Goal: Transaction & Acquisition: Purchase product/service

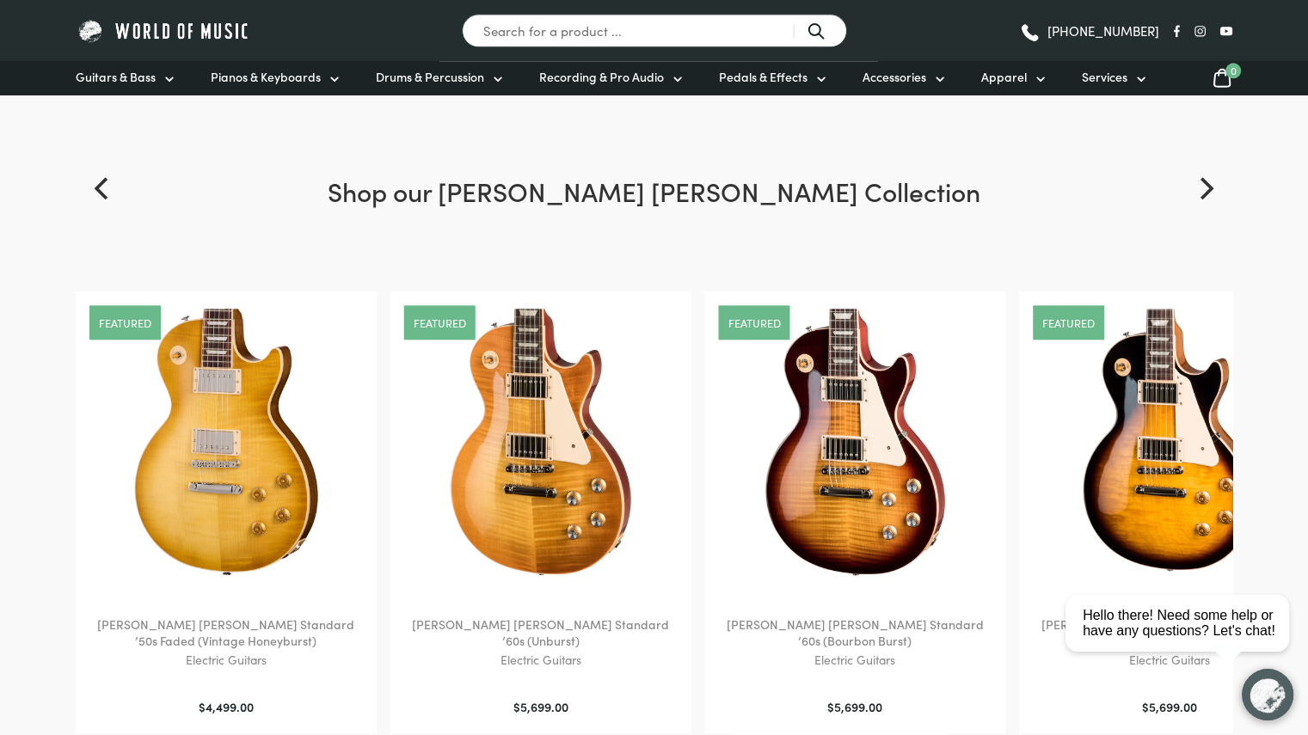
scroll to position [2331, 0]
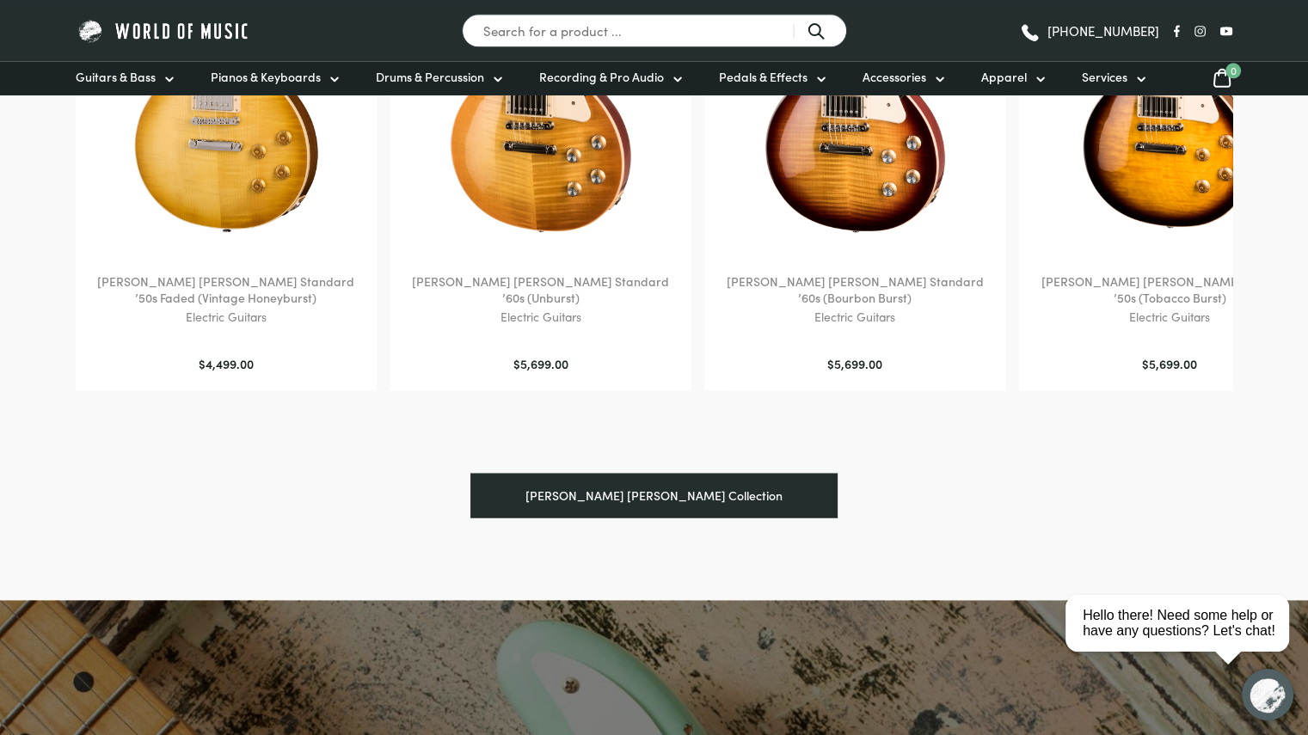
click at [684, 506] on link "Gibson Les Paul Collection" at bounding box center [653, 495] width 367 height 45
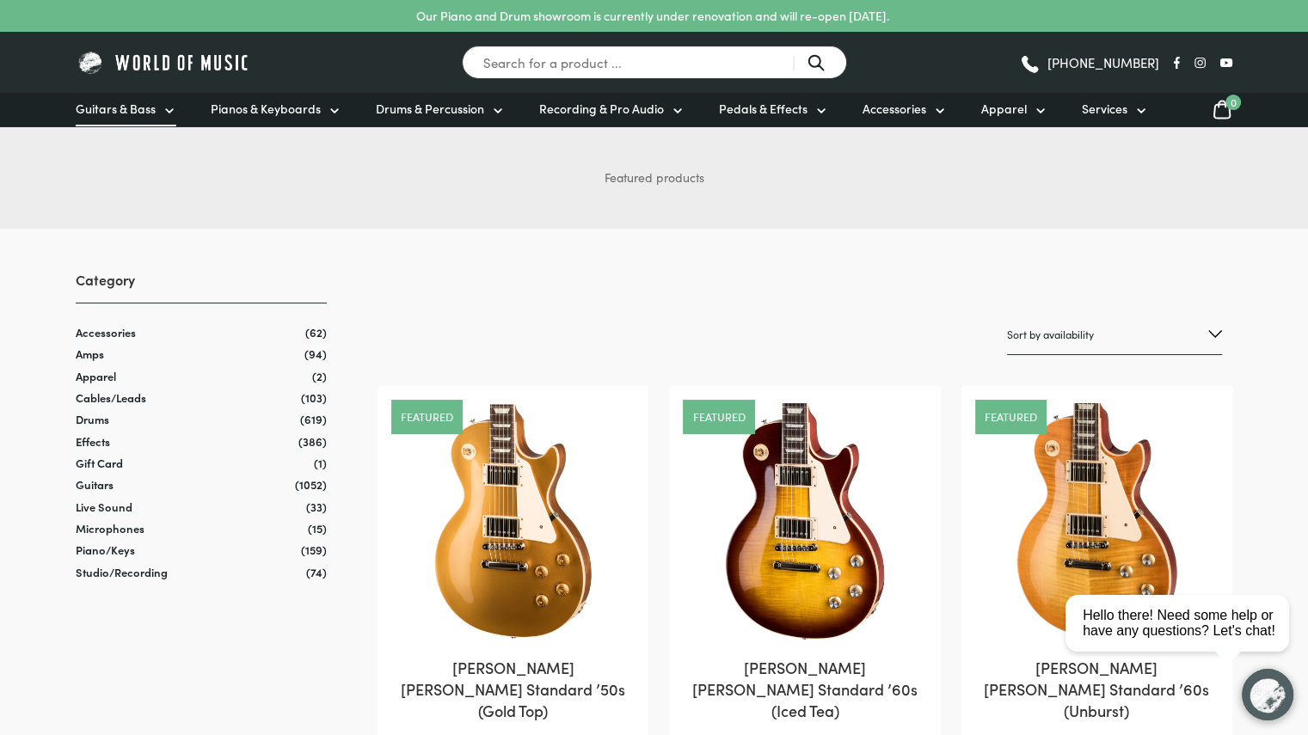
click at [110, 106] on span "Guitars & Bass" at bounding box center [116, 109] width 80 height 18
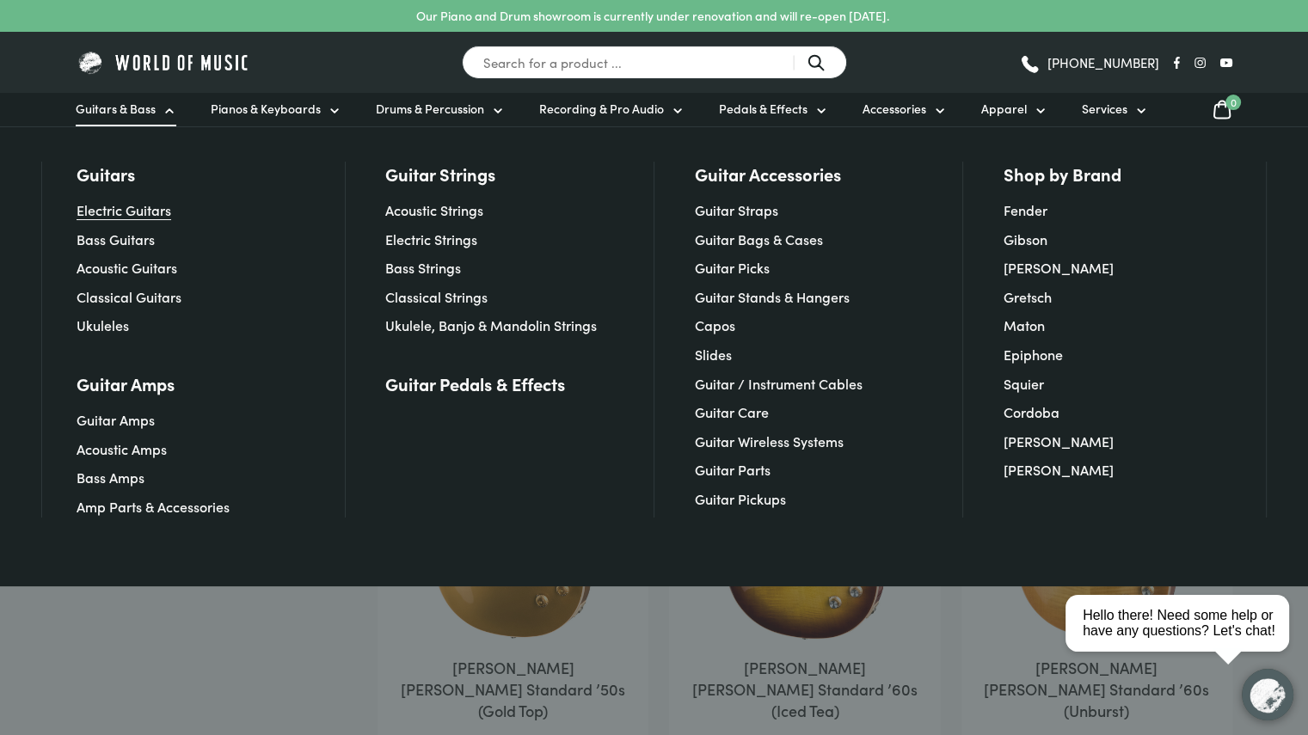
click at [140, 205] on link "Electric Guitars" at bounding box center [124, 209] width 95 height 19
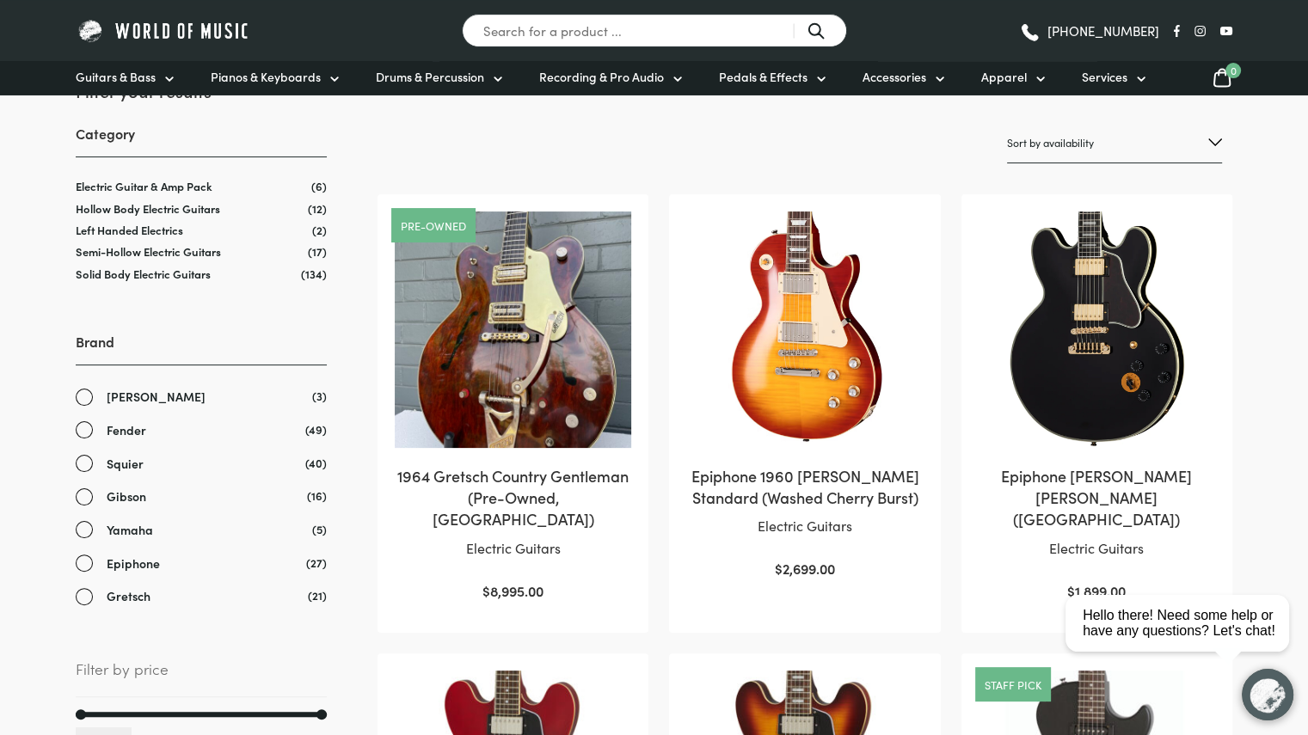
scroll to position [67, 0]
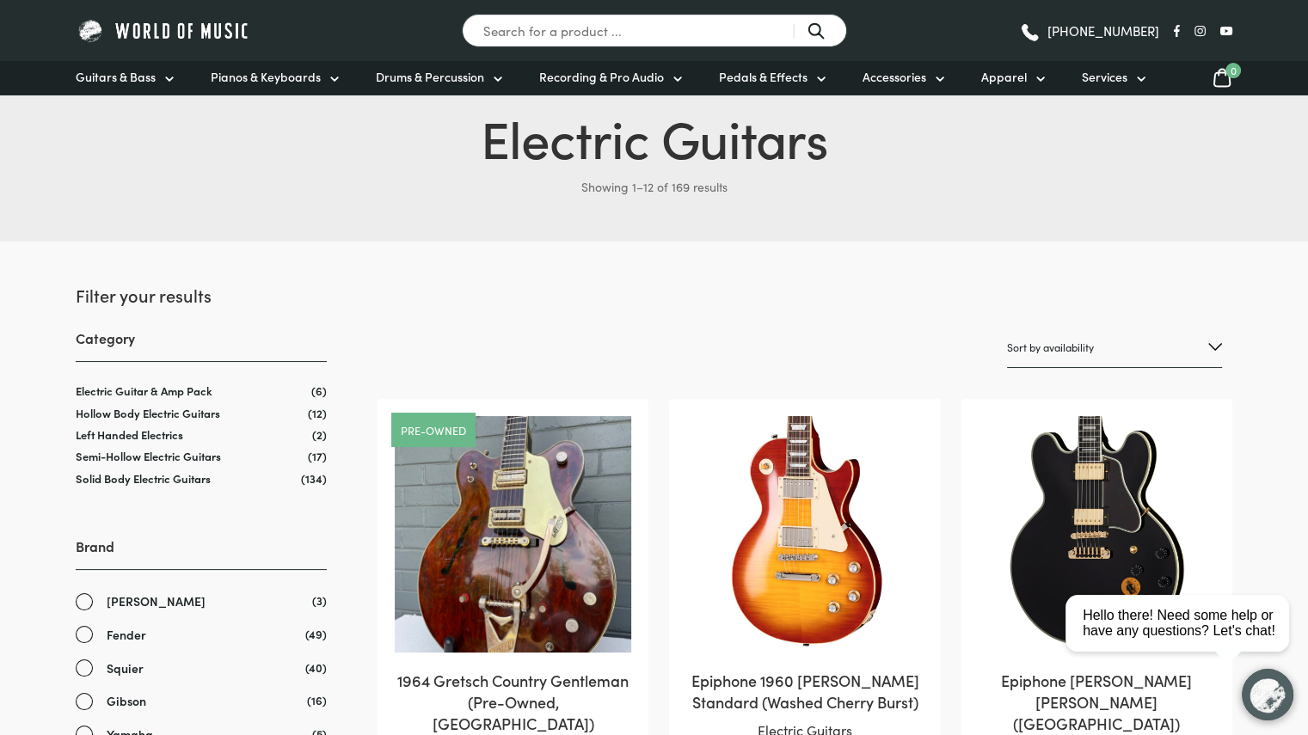
click at [1215, 343] on select "Sort by popularity Sort by average rating Sort by latest Sort by price: low to …" at bounding box center [1114, 348] width 215 height 40
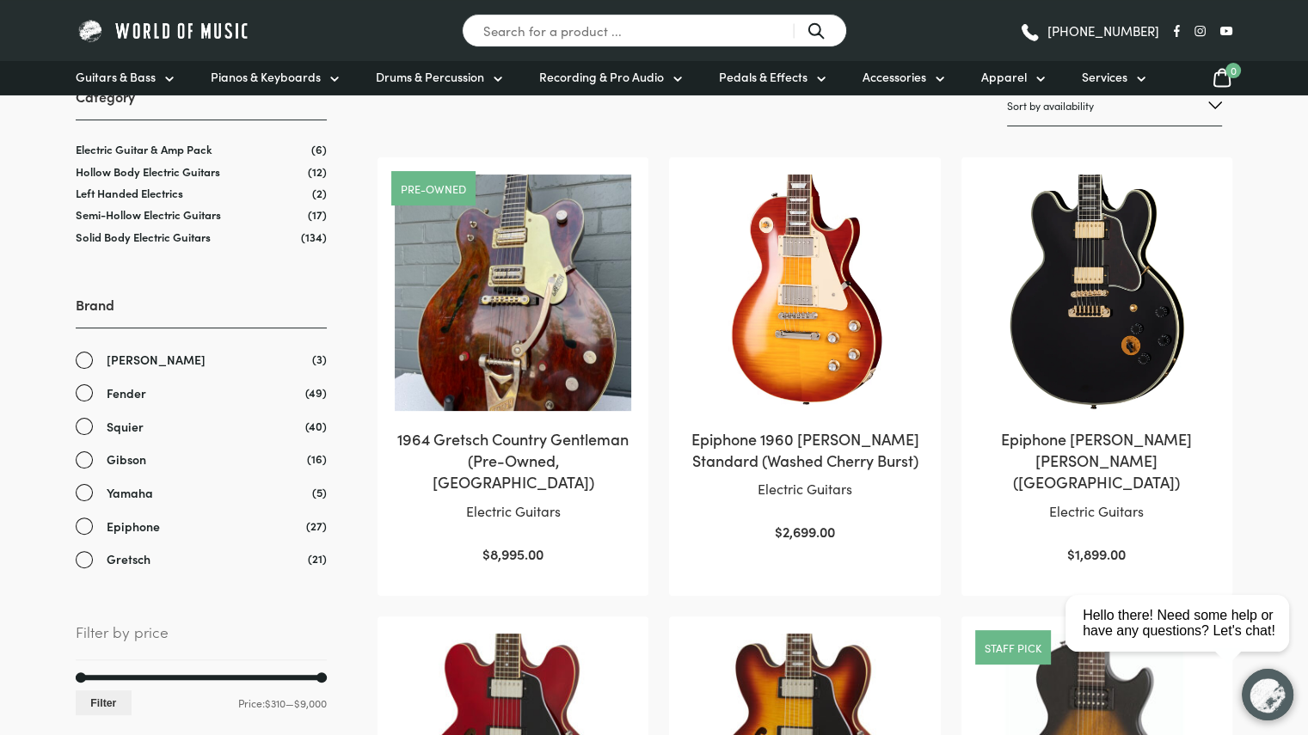
scroll to position [311, 0]
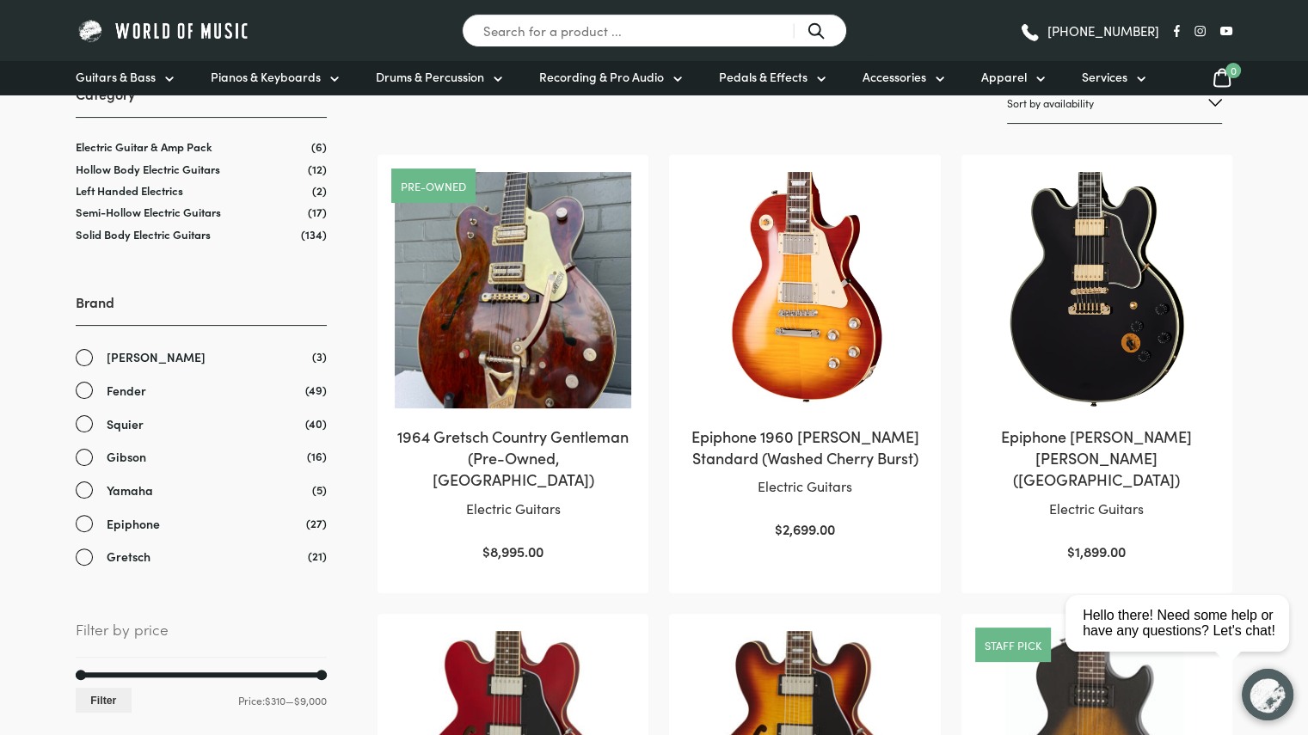
click at [81, 456] on link "Gibson" at bounding box center [201, 457] width 251 height 20
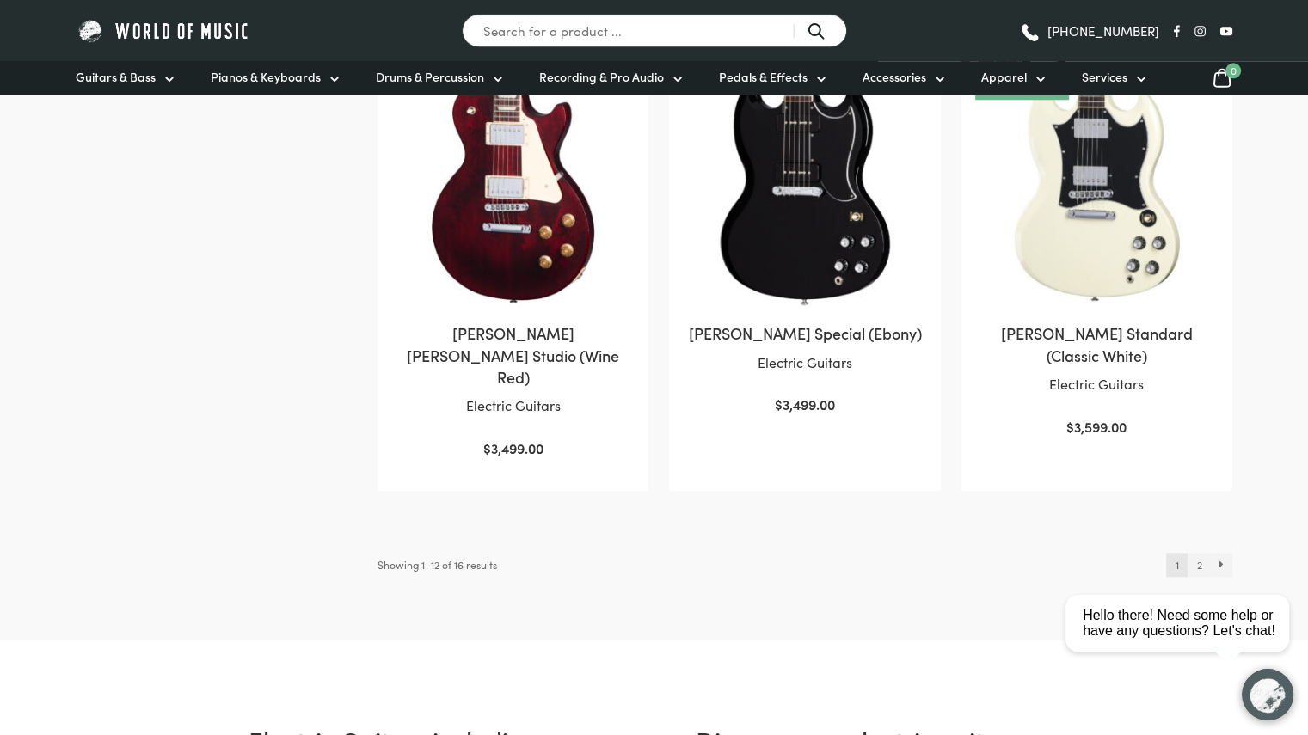
scroll to position [1773, 0]
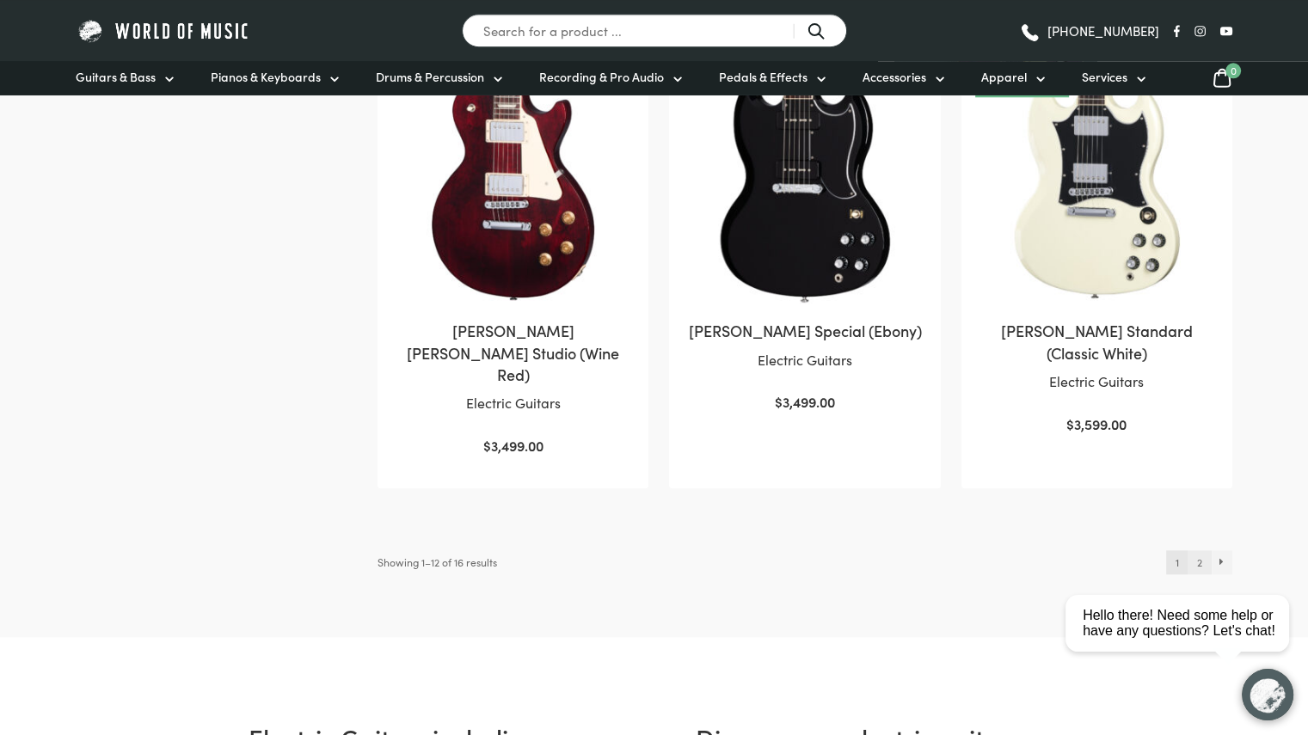
click at [1199, 550] on link "2" at bounding box center [1198, 562] width 23 height 24
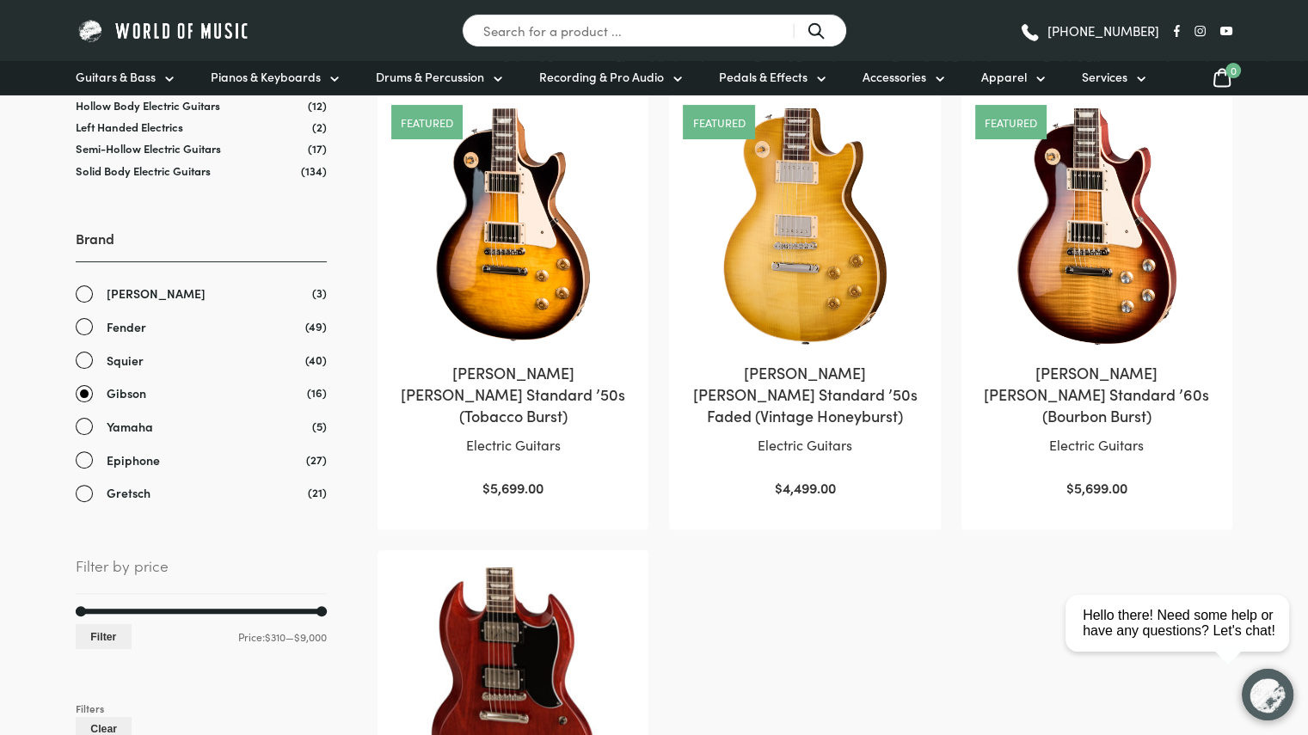
scroll to position [371, 0]
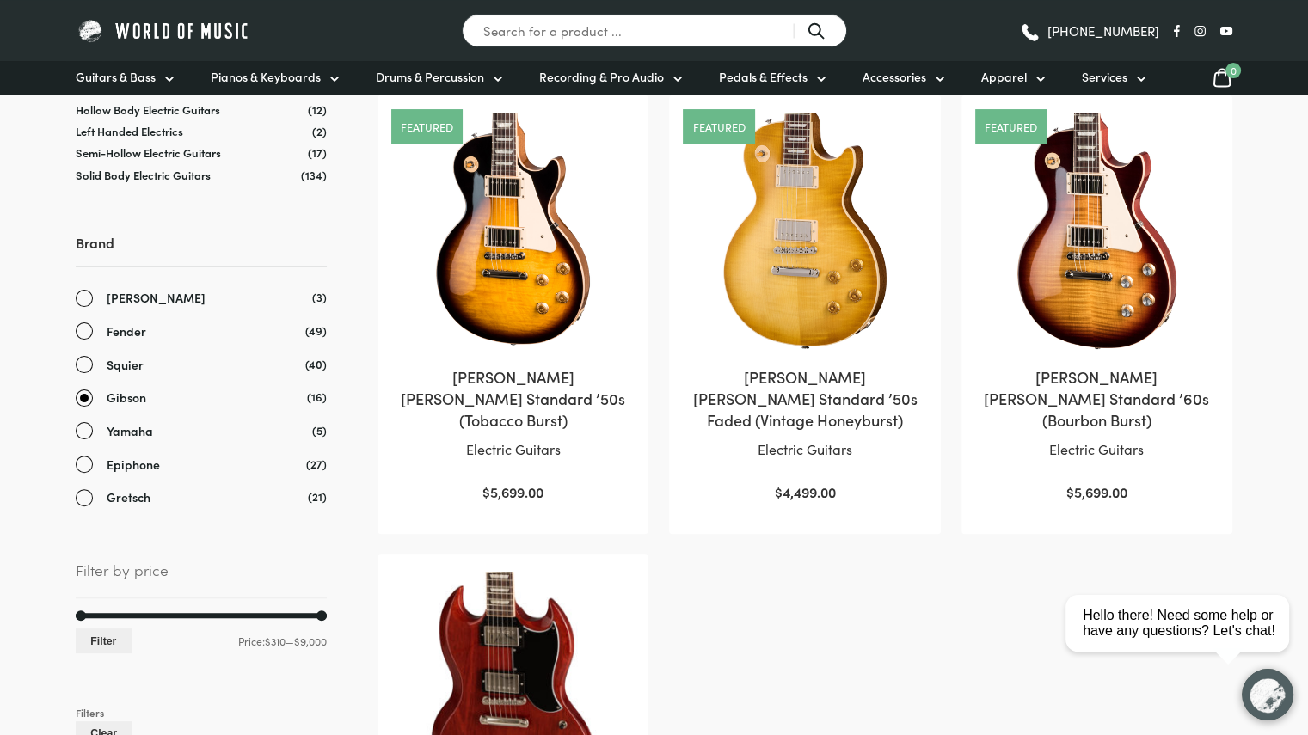
click at [83, 467] on link "Epiphone" at bounding box center [201, 465] width 251 height 20
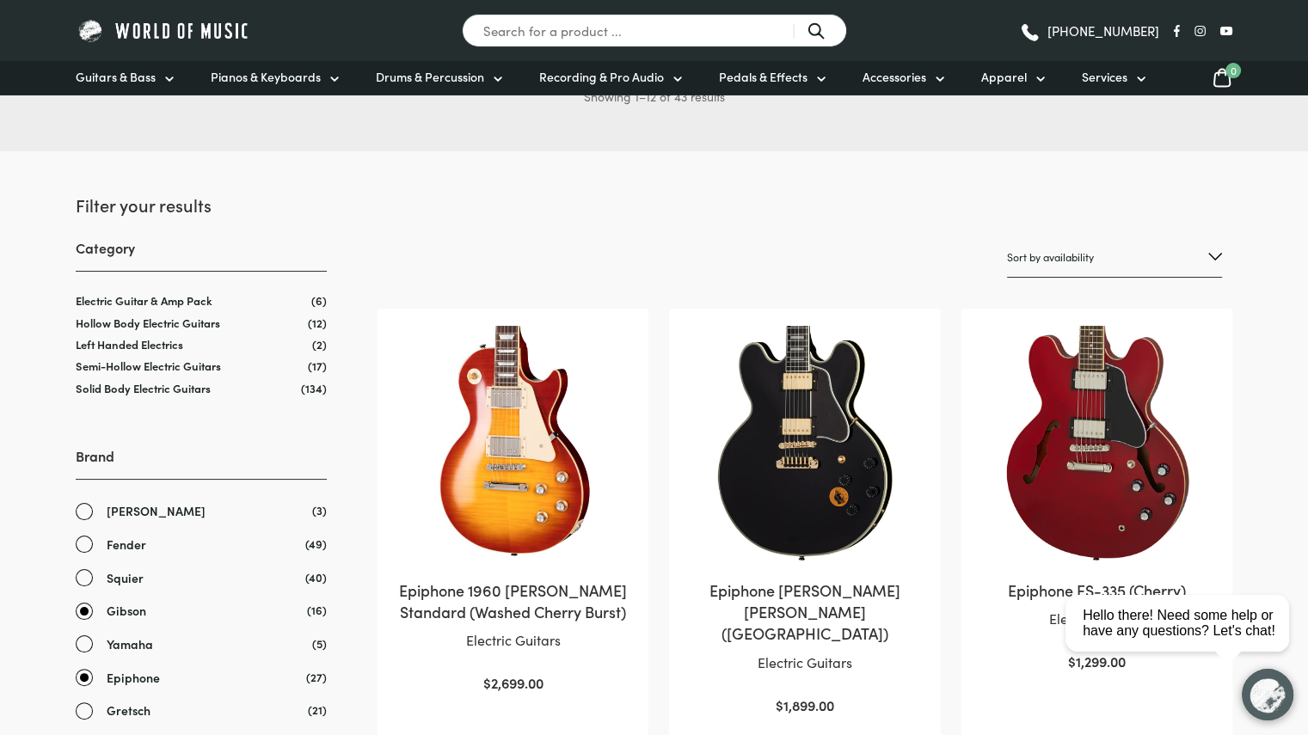
scroll to position [258, 0]
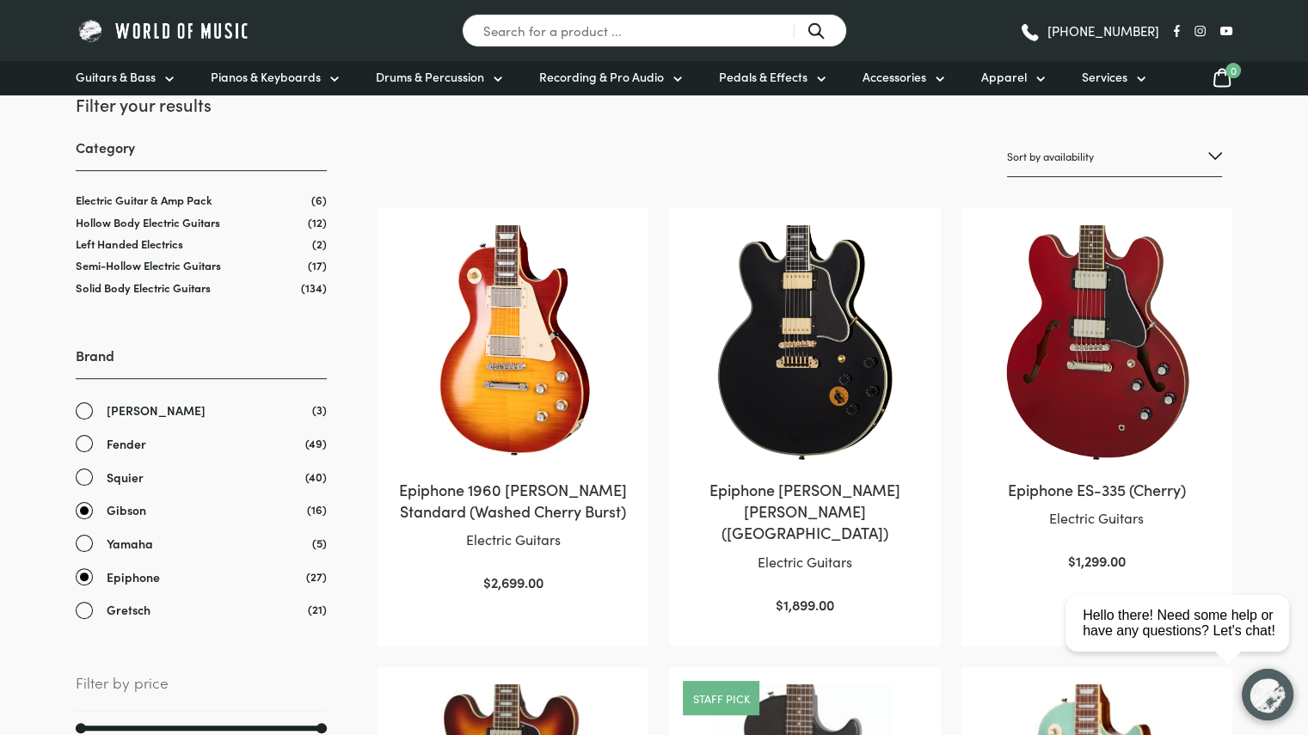
click at [83, 577] on link "Epiphone" at bounding box center [201, 577] width 251 height 20
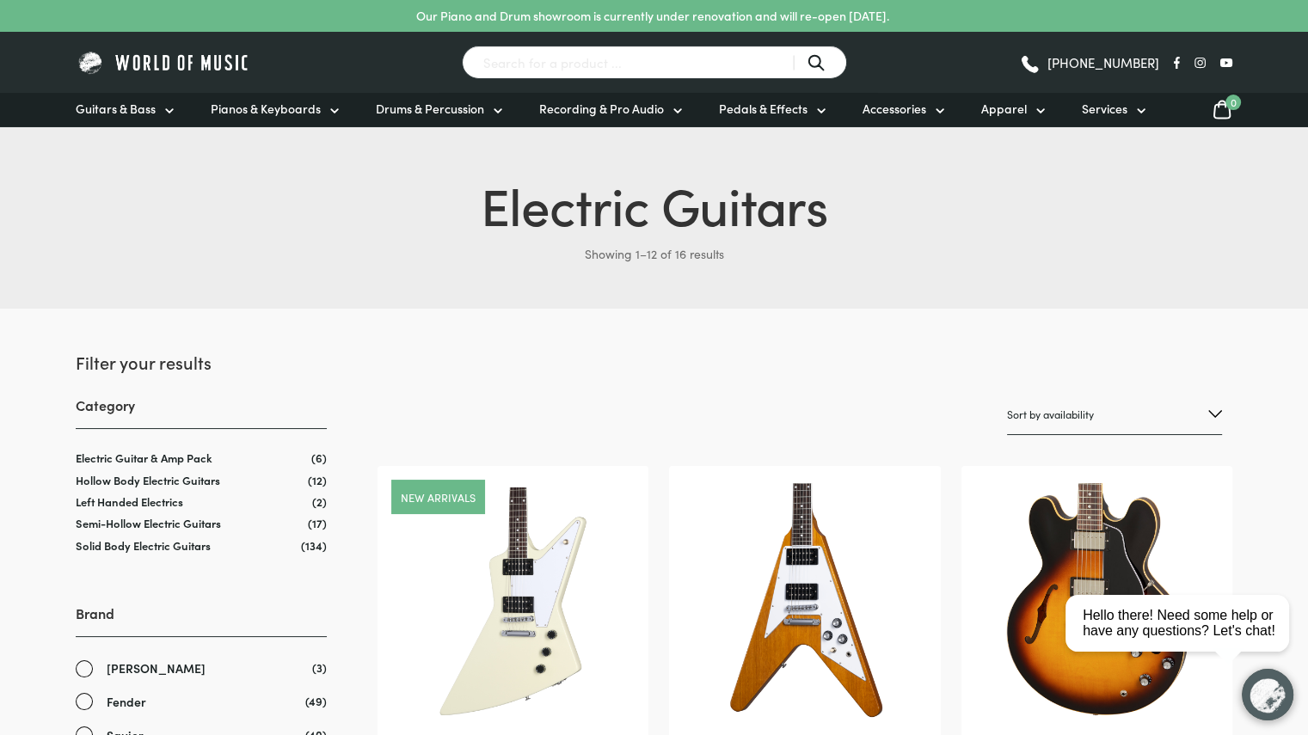
click at [582, 52] on input "Search for a product ..." at bounding box center [654, 63] width 385 height 34
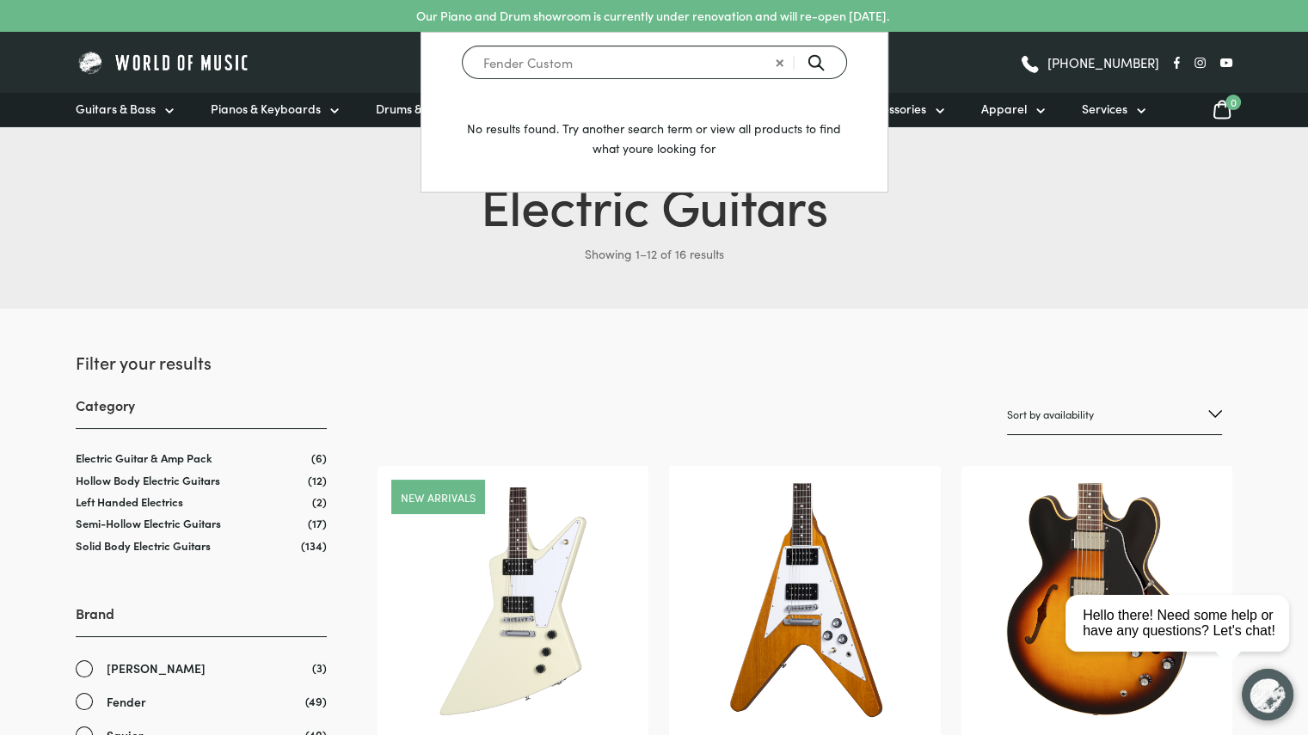
type input "Fender Custom"
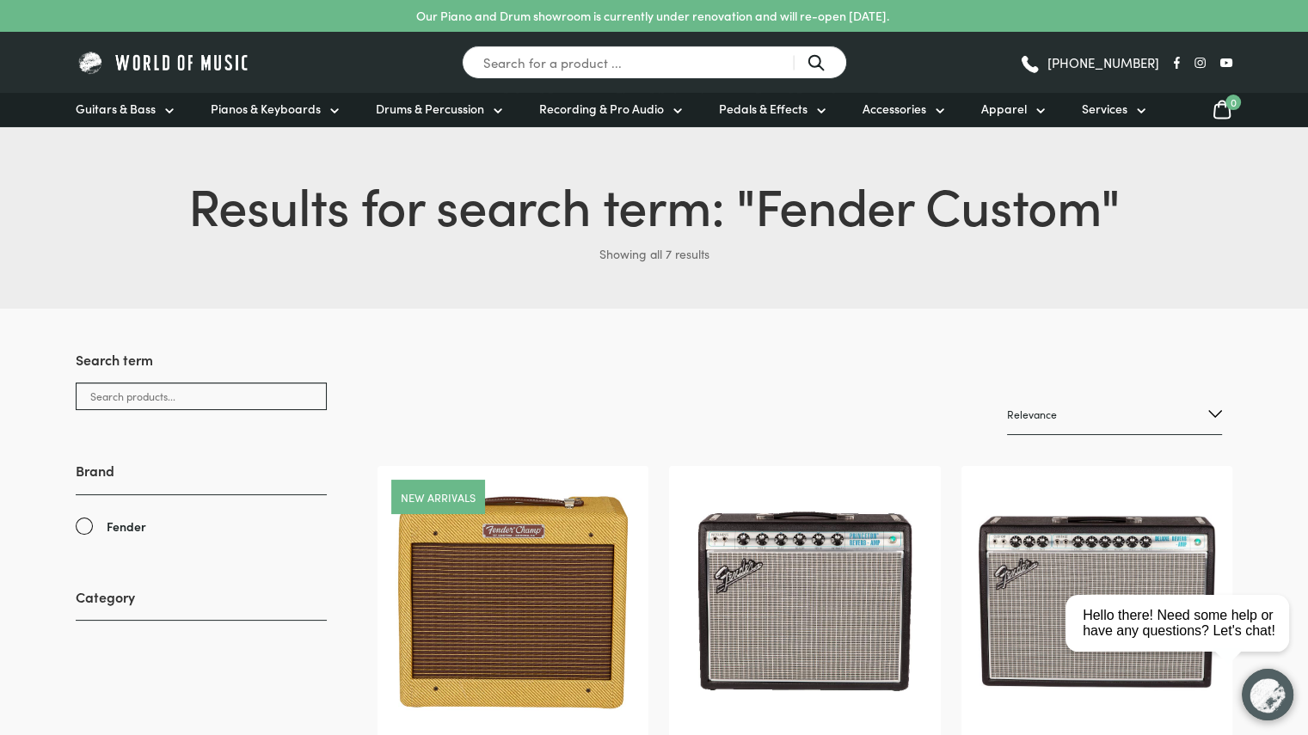
click at [184, 59] on img at bounding box center [164, 62] width 176 height 27
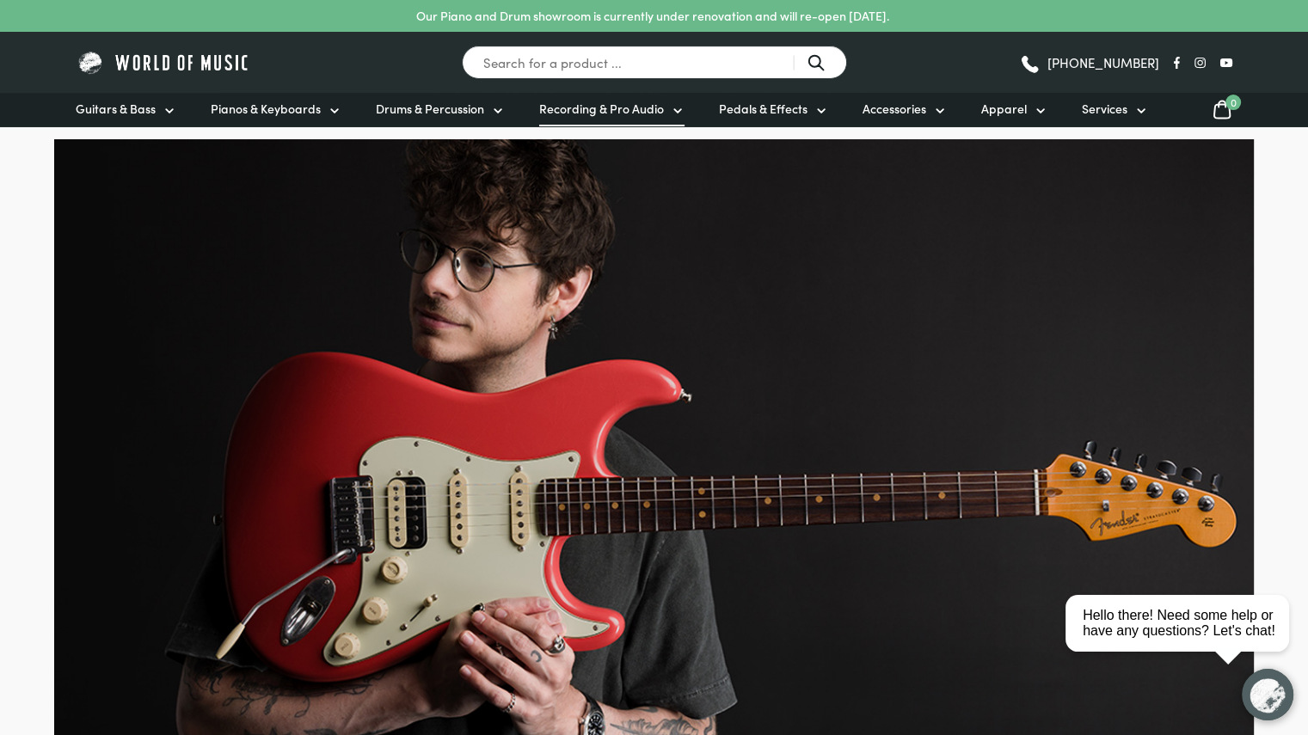
click at [602, 112] on span "Recording & Pro Audio" at bounding box center [601, 109] width 125 height 18
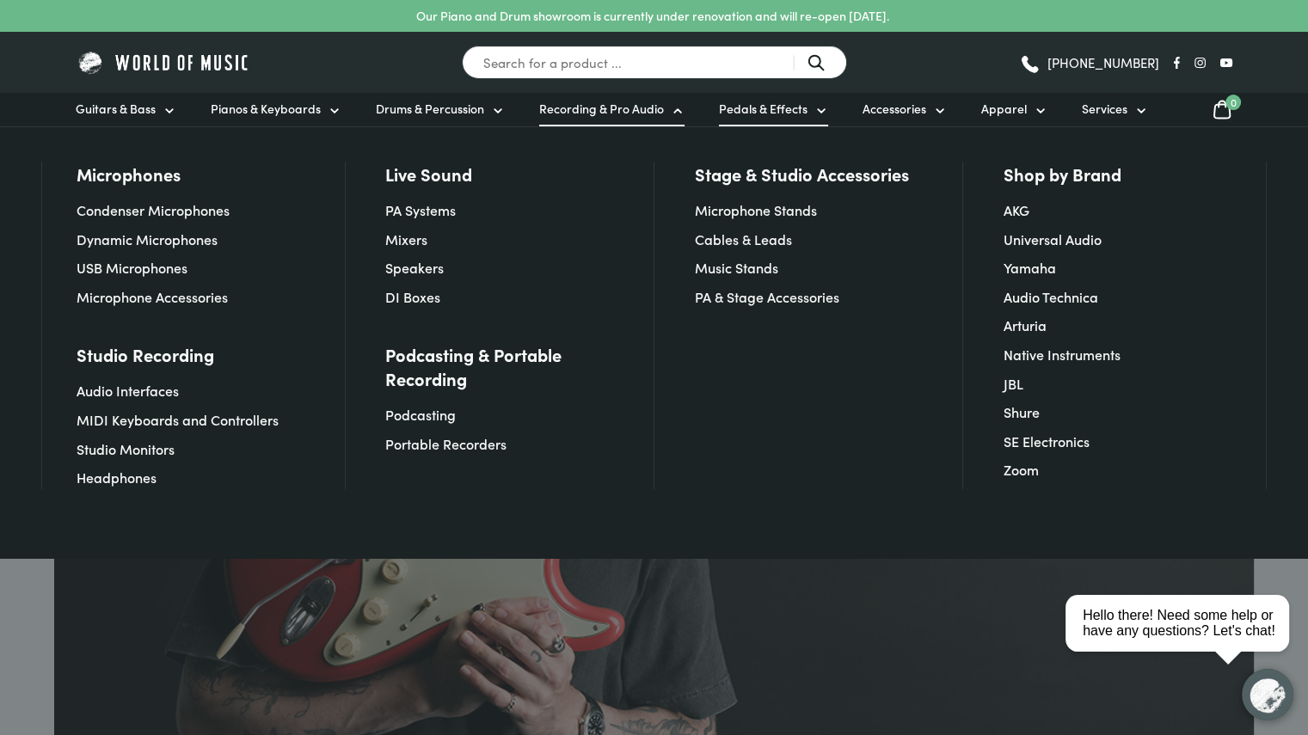
click at [761, 109] on span "Pedals & Effects" at bounding box center [763, 109] width 89 height 18
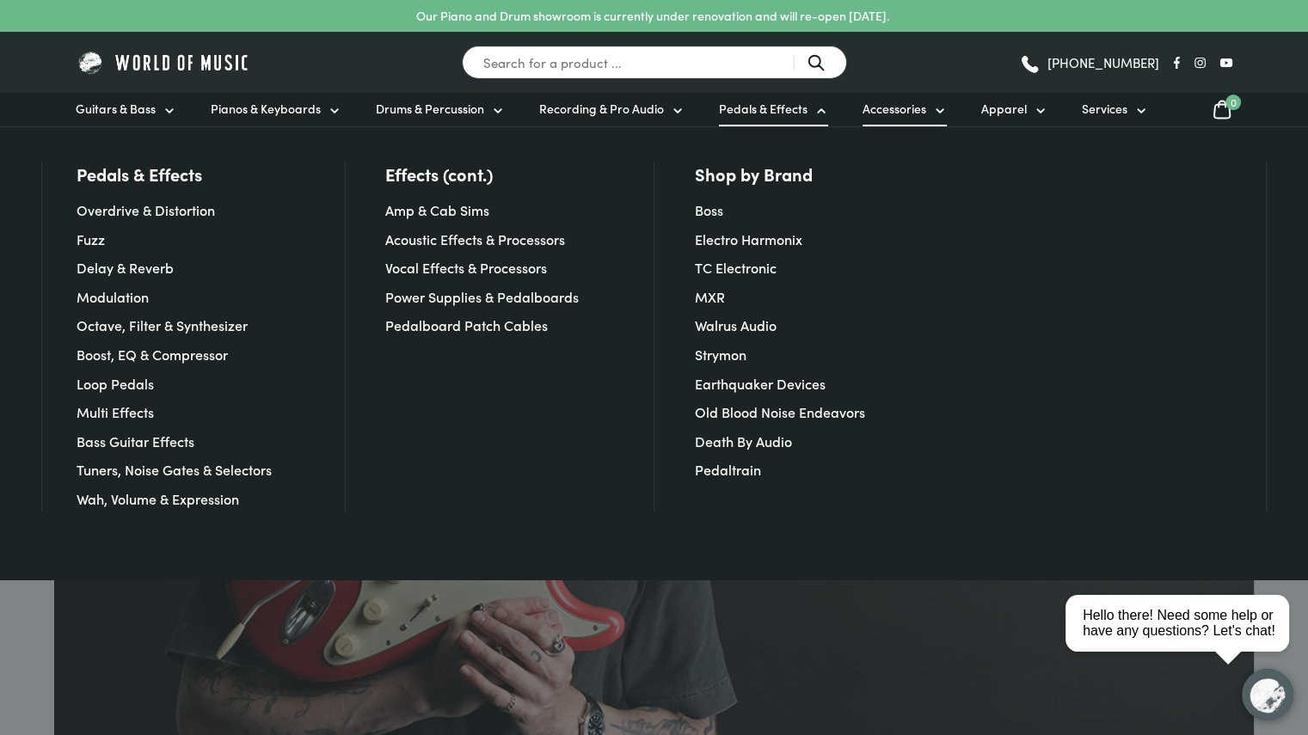
click at [884, 104] on span "Accessories" at bounding box center [894, 109] width 64 height 18
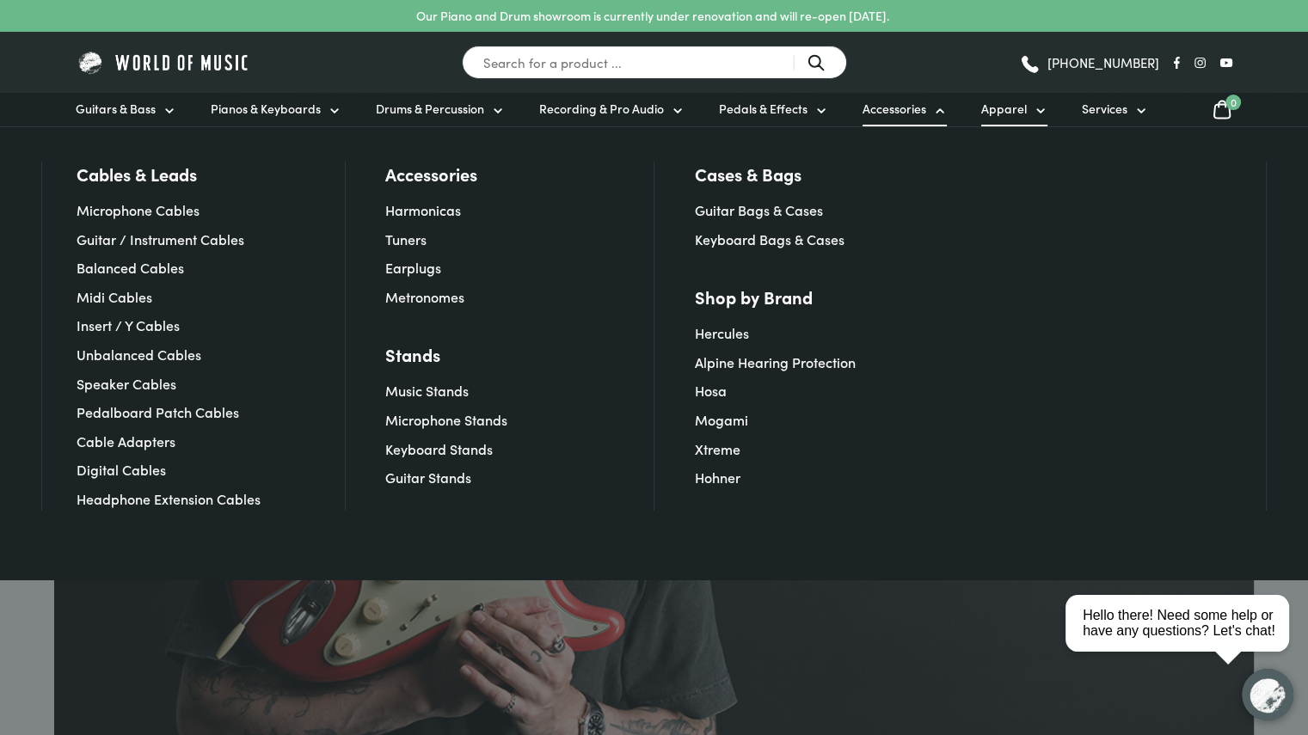
click at [990, 112] on span "Apparel" at bounding box center [1004, 109] width 46 height 18
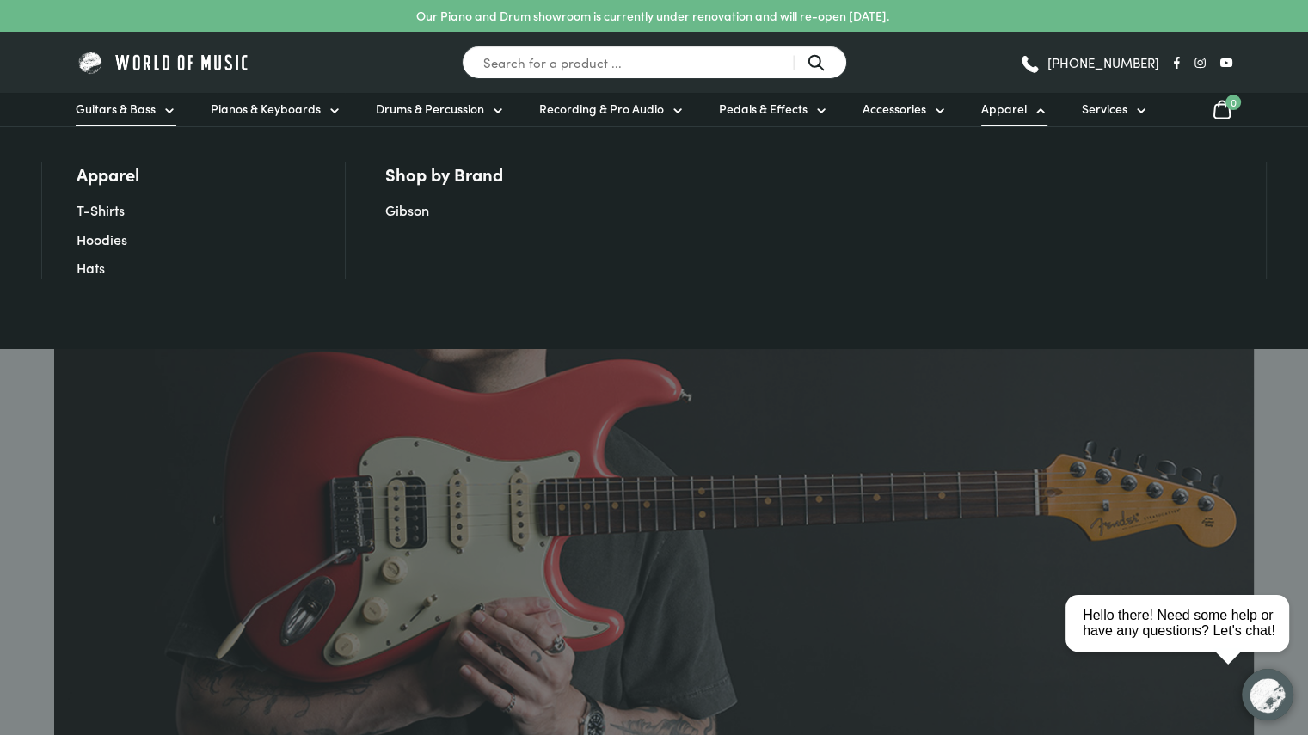
click at [91, 114] on span "Guitars & Bass" at bounding box center [116, 109] width 80 height 18
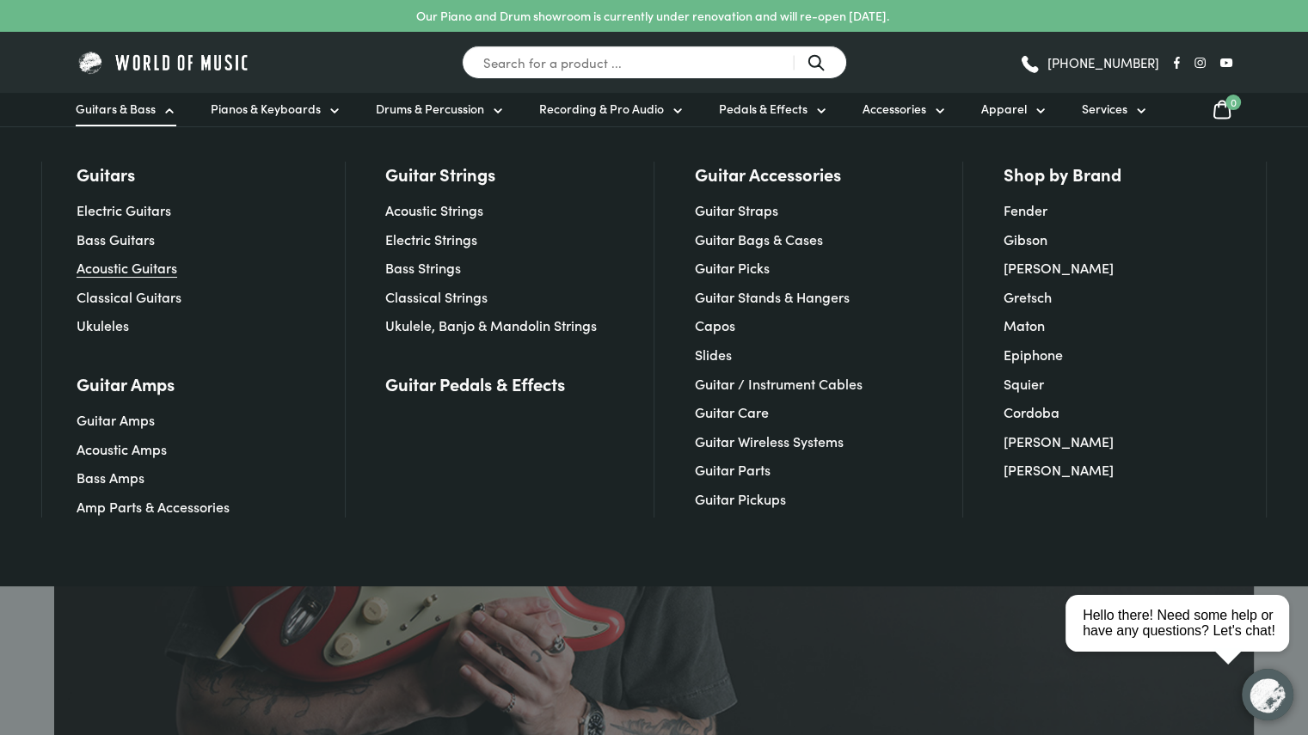
click at [126, 266] on link "Acoustic Guitars" at bounding box center [127, 267] width 101 height 19
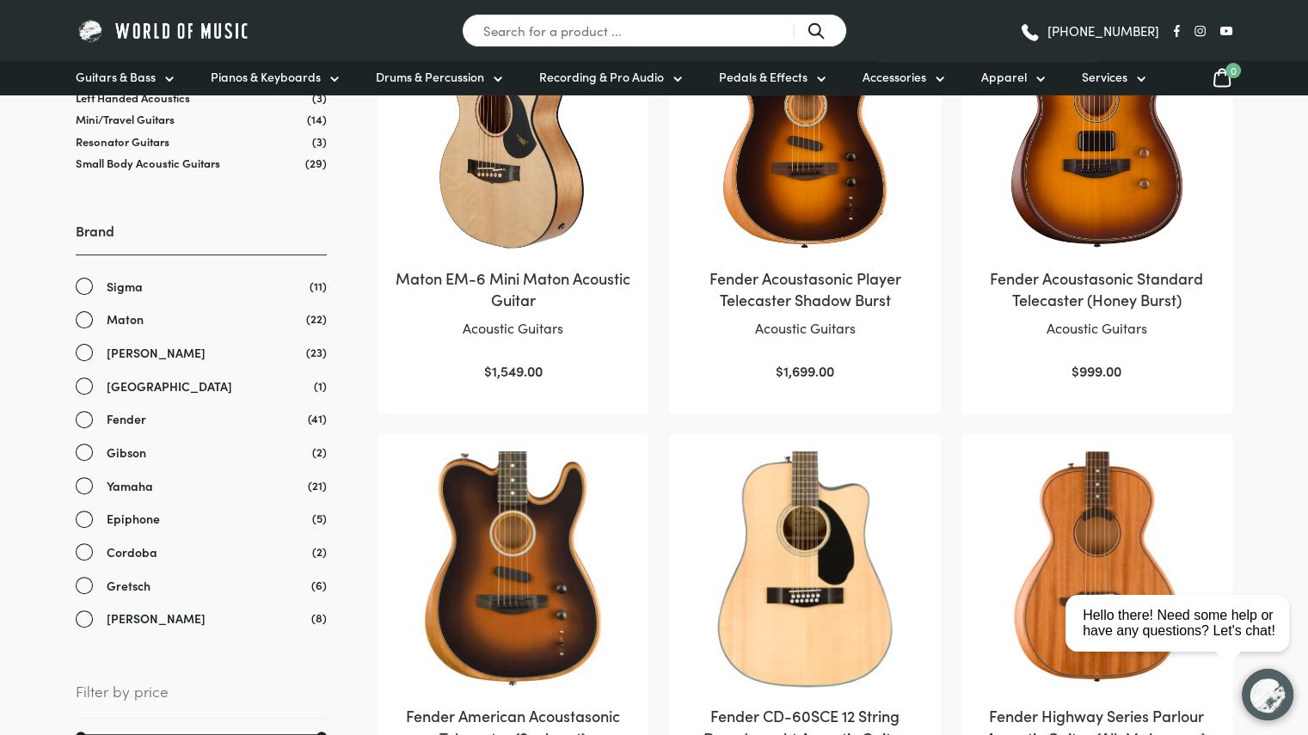
scroll to position [470, 0]
click at [86, 356] on link "[PERSON_NAME]" at bounding box center [201, 352] width 251 height 20
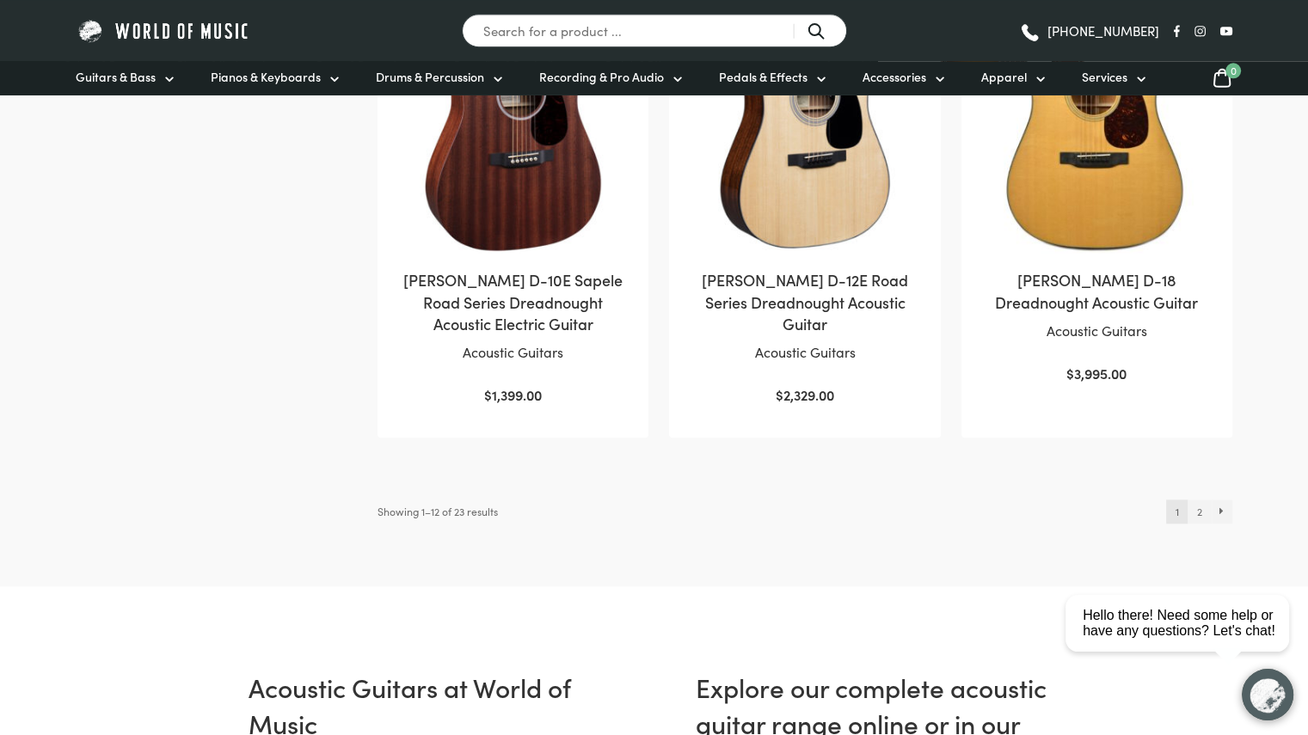
scroll to position [1825, 0]
click at [1191, 499] on link "2" at bounding box center [1198, 511] width 23 height 24
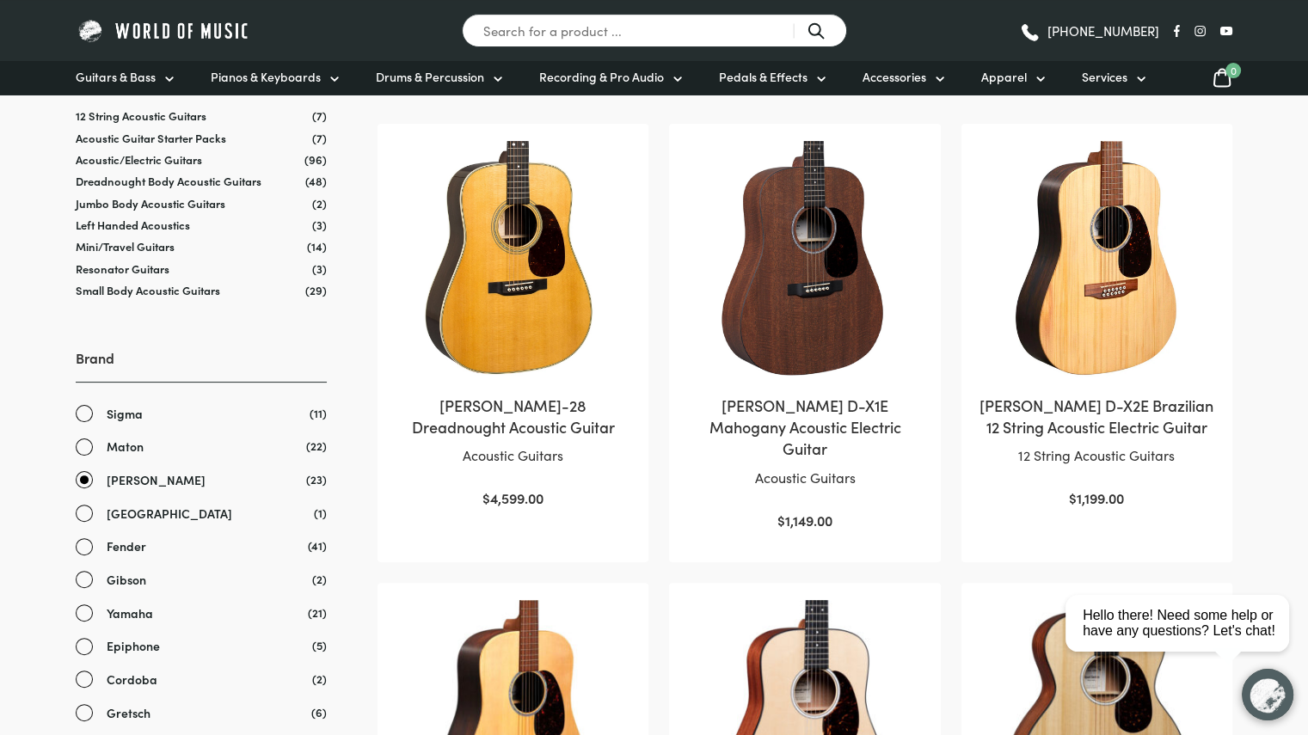
scroll to position [343, 0]
click at [495, 285] on img at bounding box center [513, 258] width 236 height 236
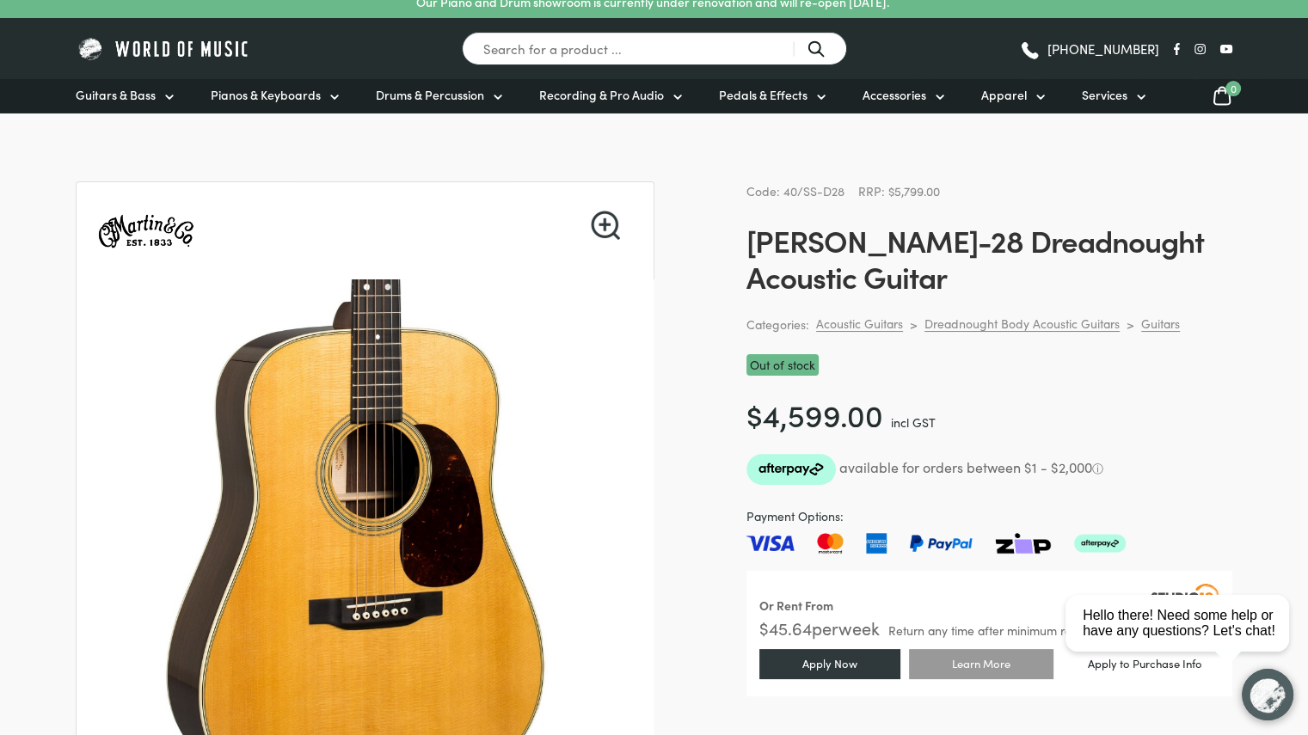
scroll to position [15, 0]
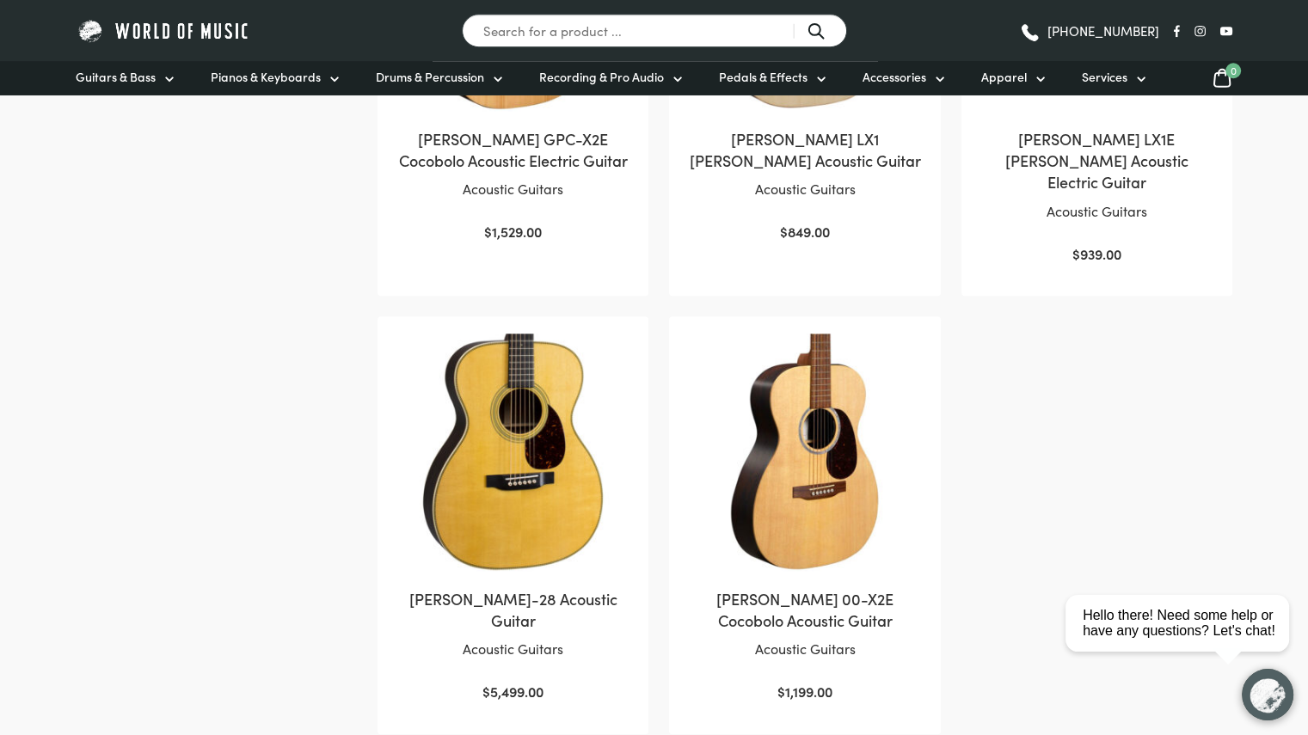
scroll to position [1528, 0]
click at [516, 458] on img at bounding box center [513, 451] width 236 height 236
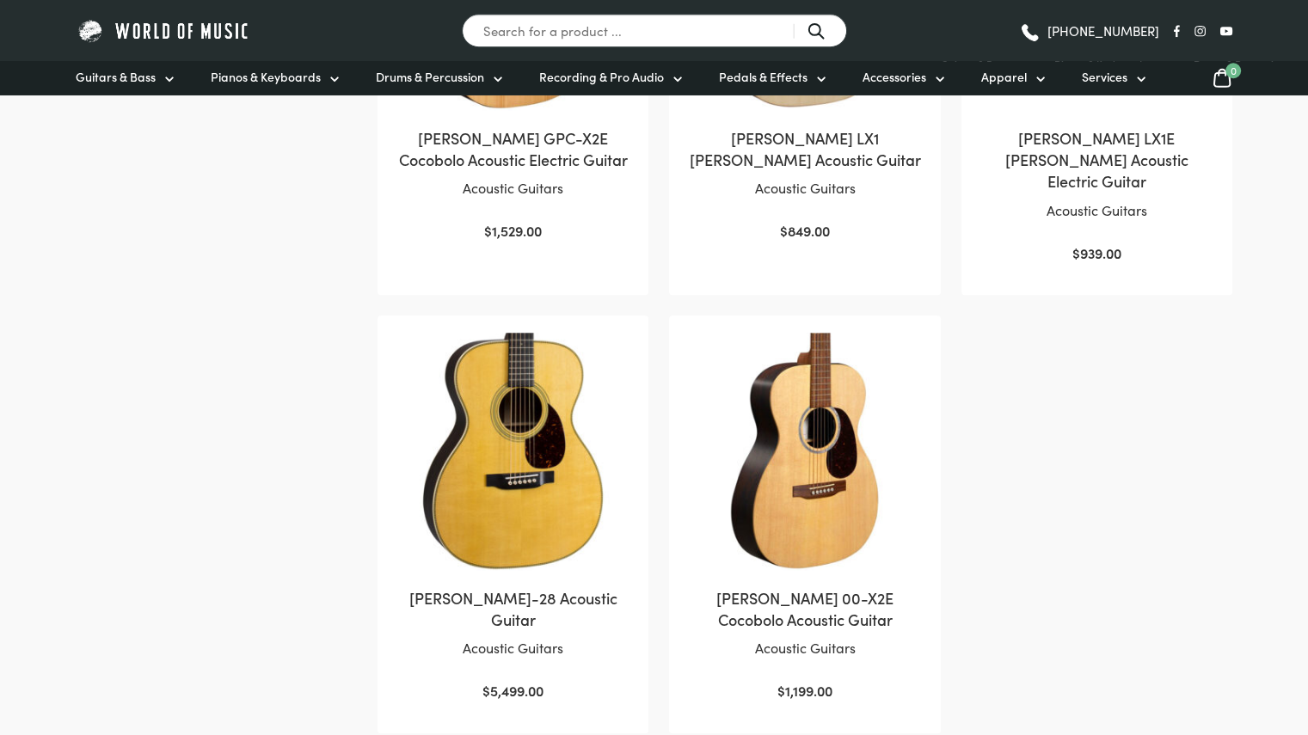
click at [495, 475] on img at bounding box center [513, 451] width 236 height 236
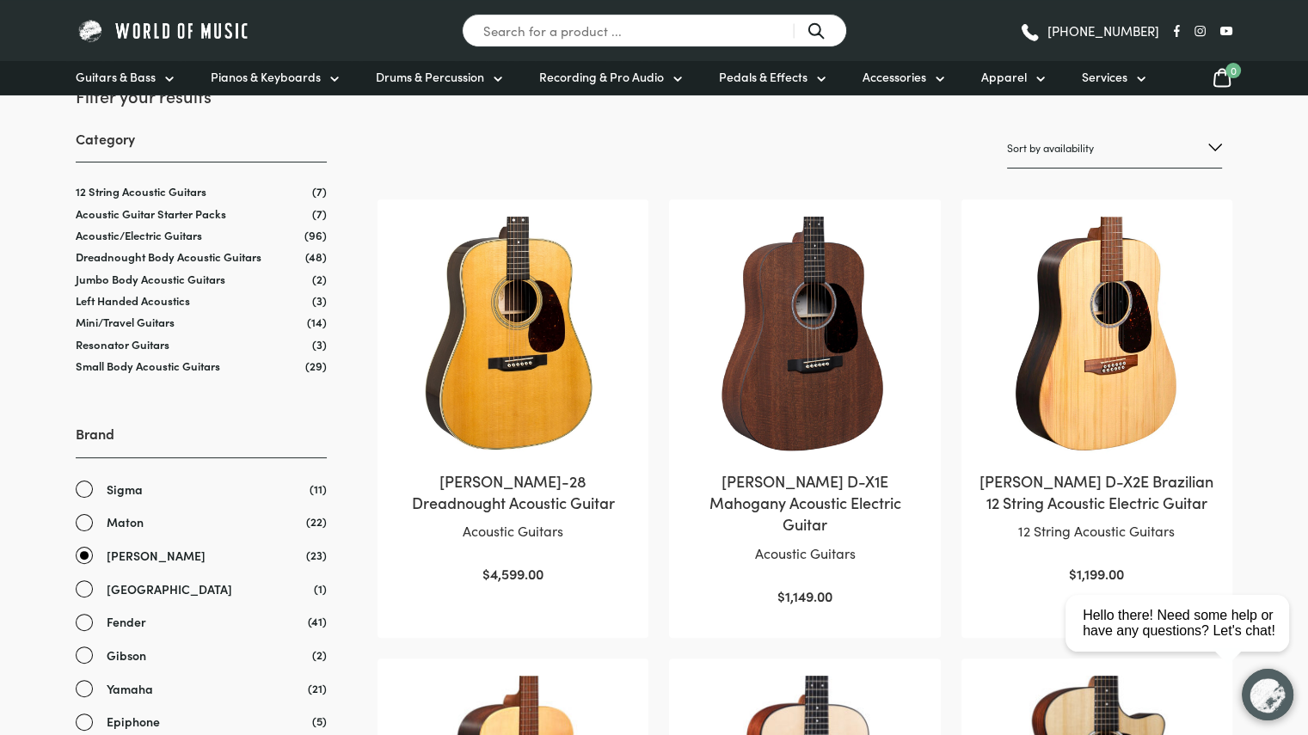
scroll to position [385, 0]
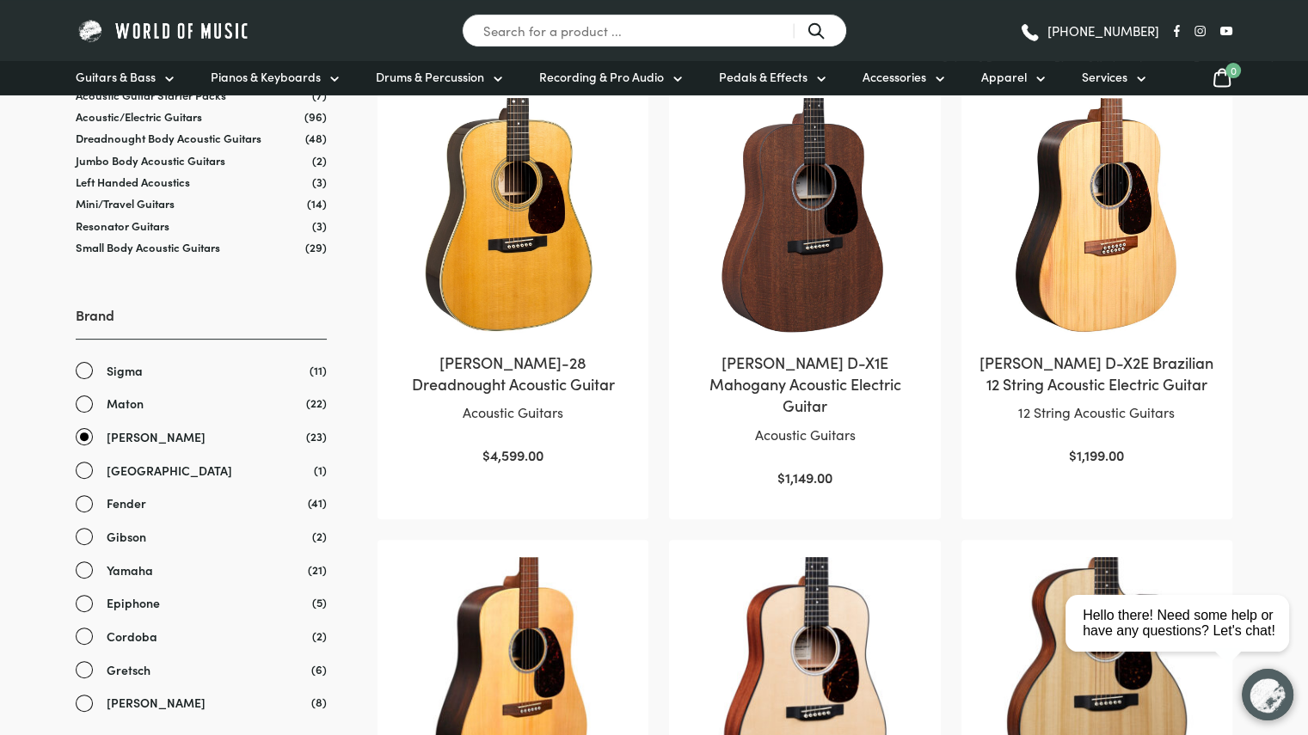
click at [84, 401] on link "Maton" at bounding box center [201, 404] width 251 height 20
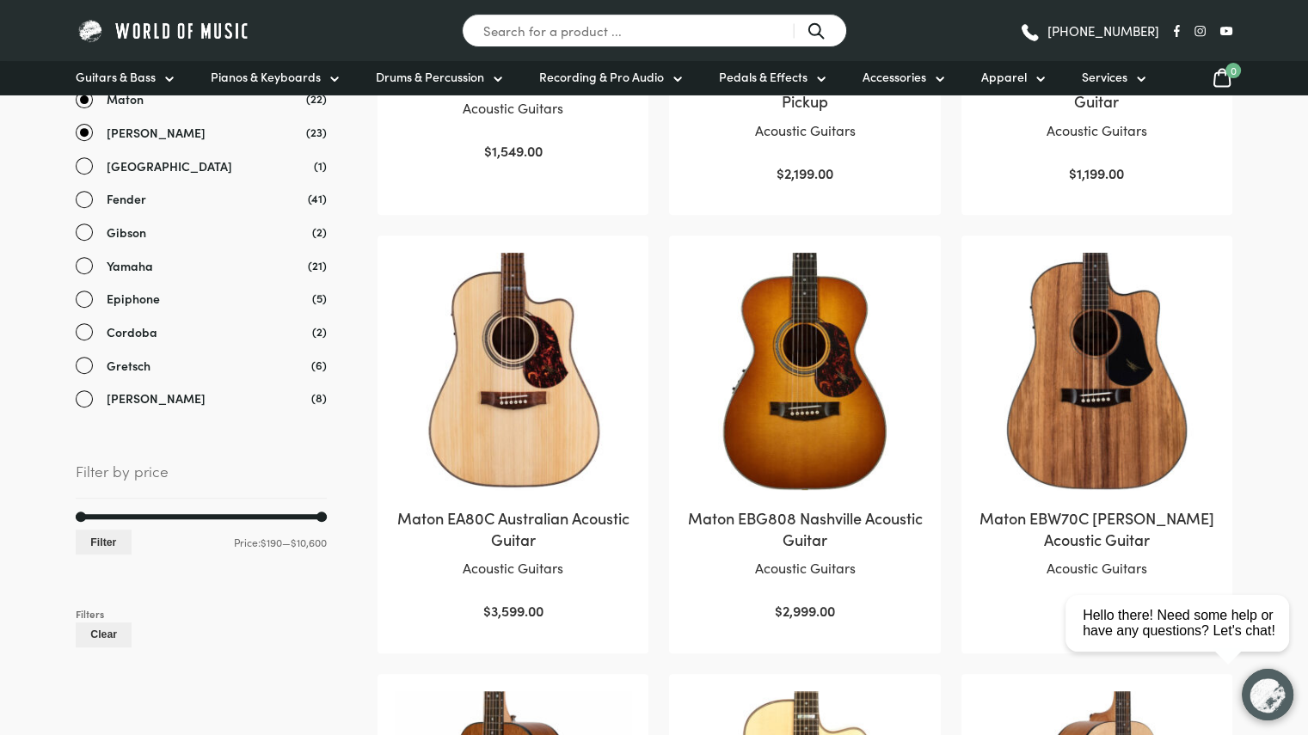
scroll to position [689, 0]
click at [522, 508] on h2 "Maton EA80C Australian Acoustic Guitar" at bounding box center [513, 529] width 236 height 43
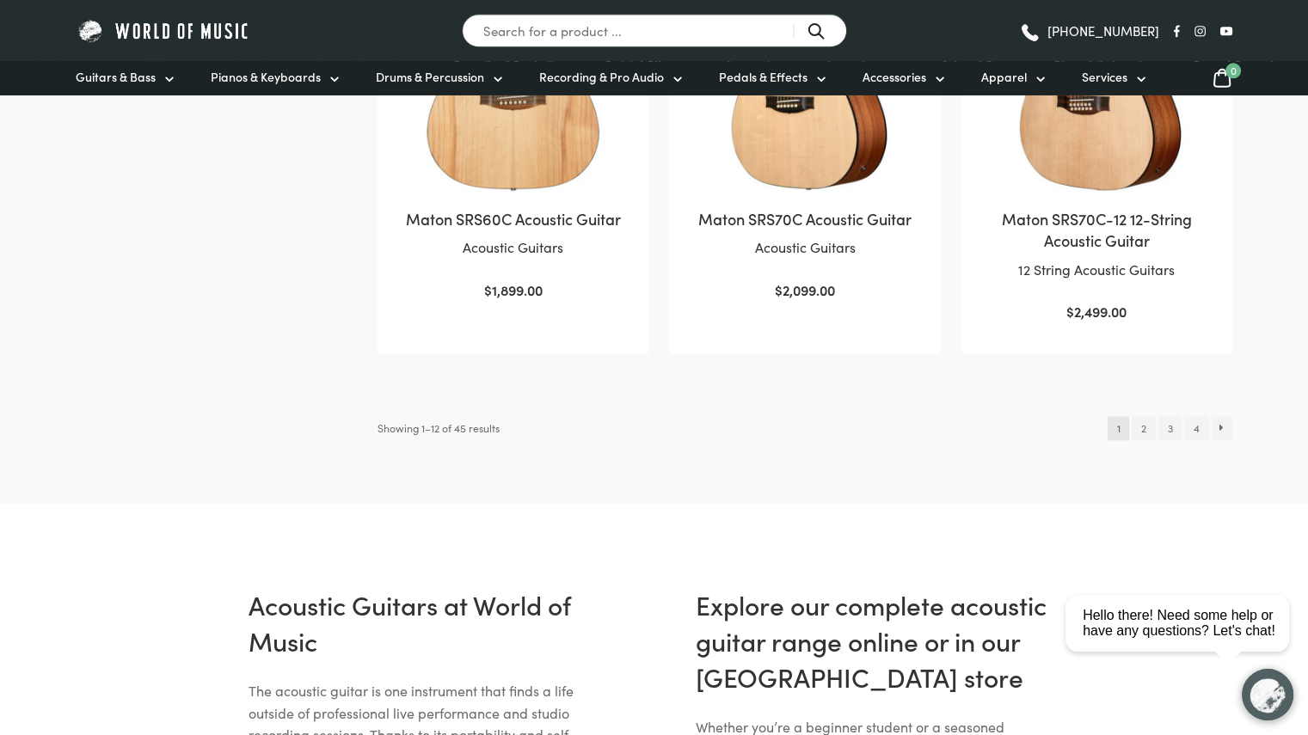
scroll to position [1829, 0]
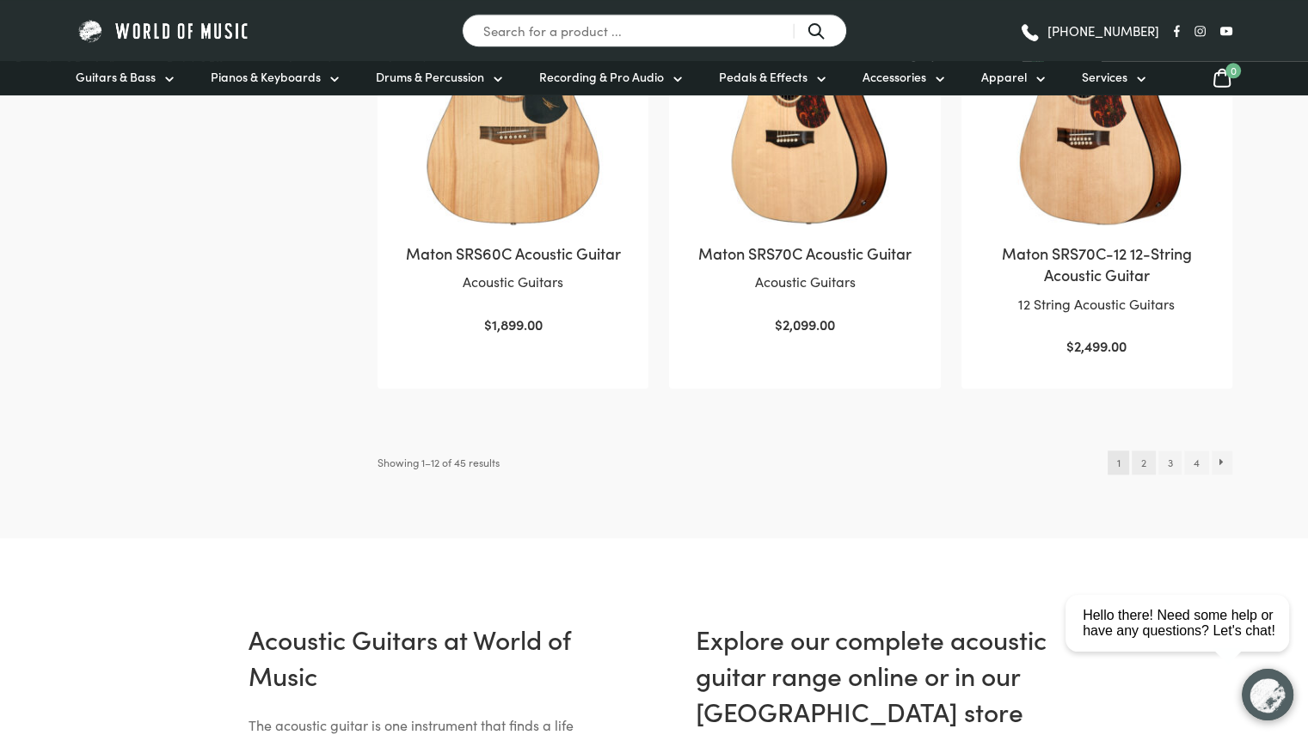
click at [1147, 450] on link "2" at bounding box center [1142, 462] width 23 height 24
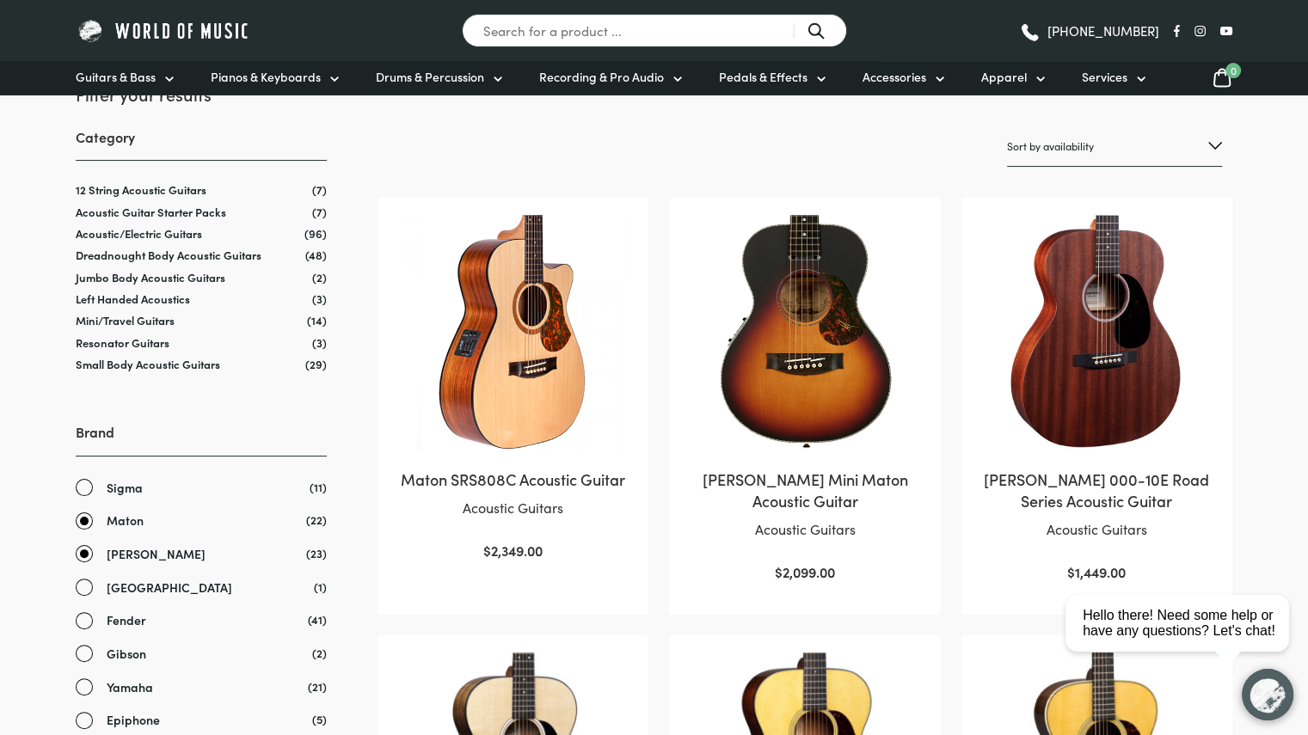
scroll to position [271, 0]
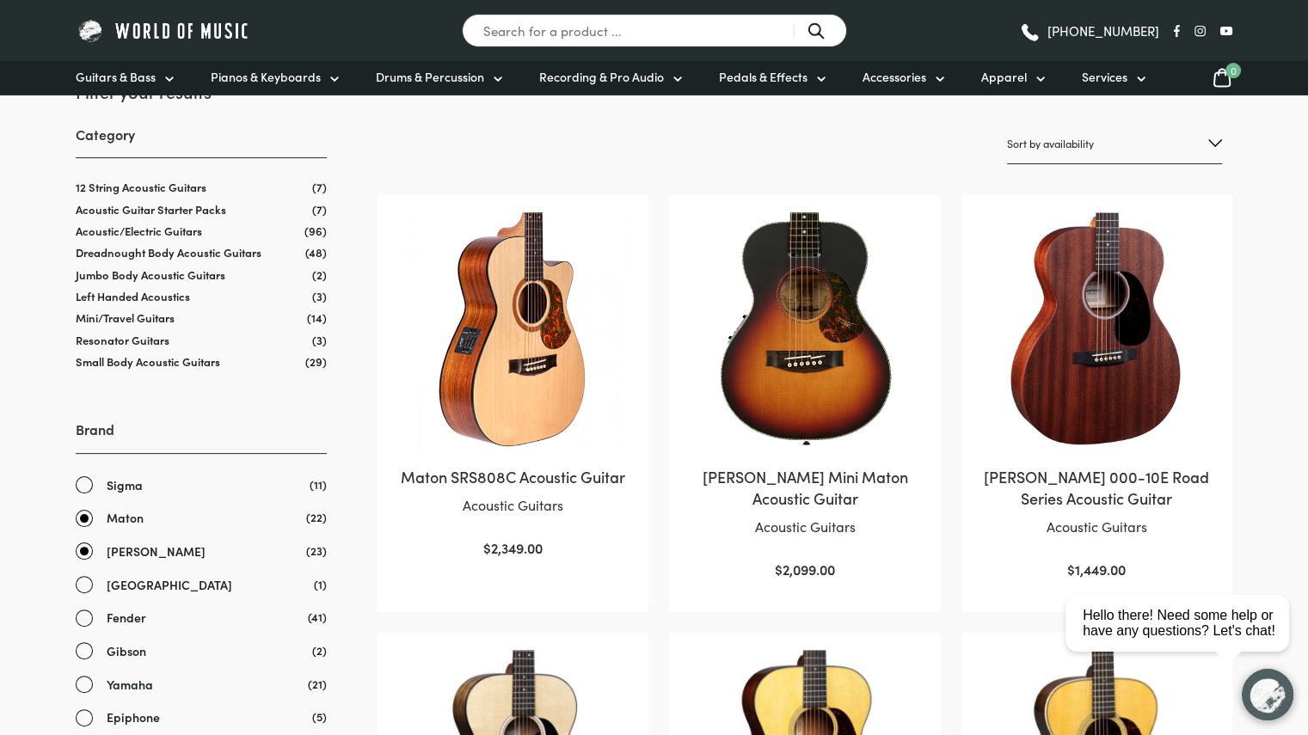
click at [816, 374] on img at bounding box center [804, 330] width 236 height 236
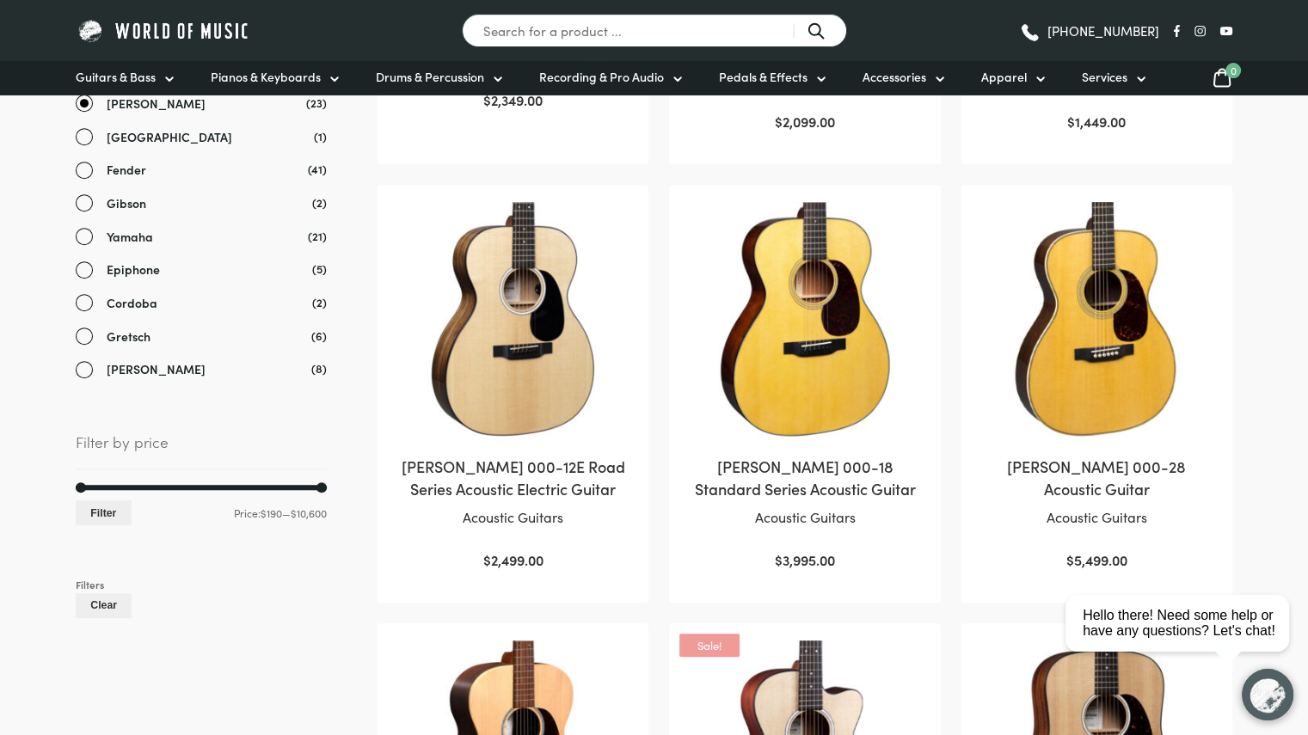
scroll to position [720, 0]
click at [804, 400] on img at bounding box center [804, 319] width 236 height 236
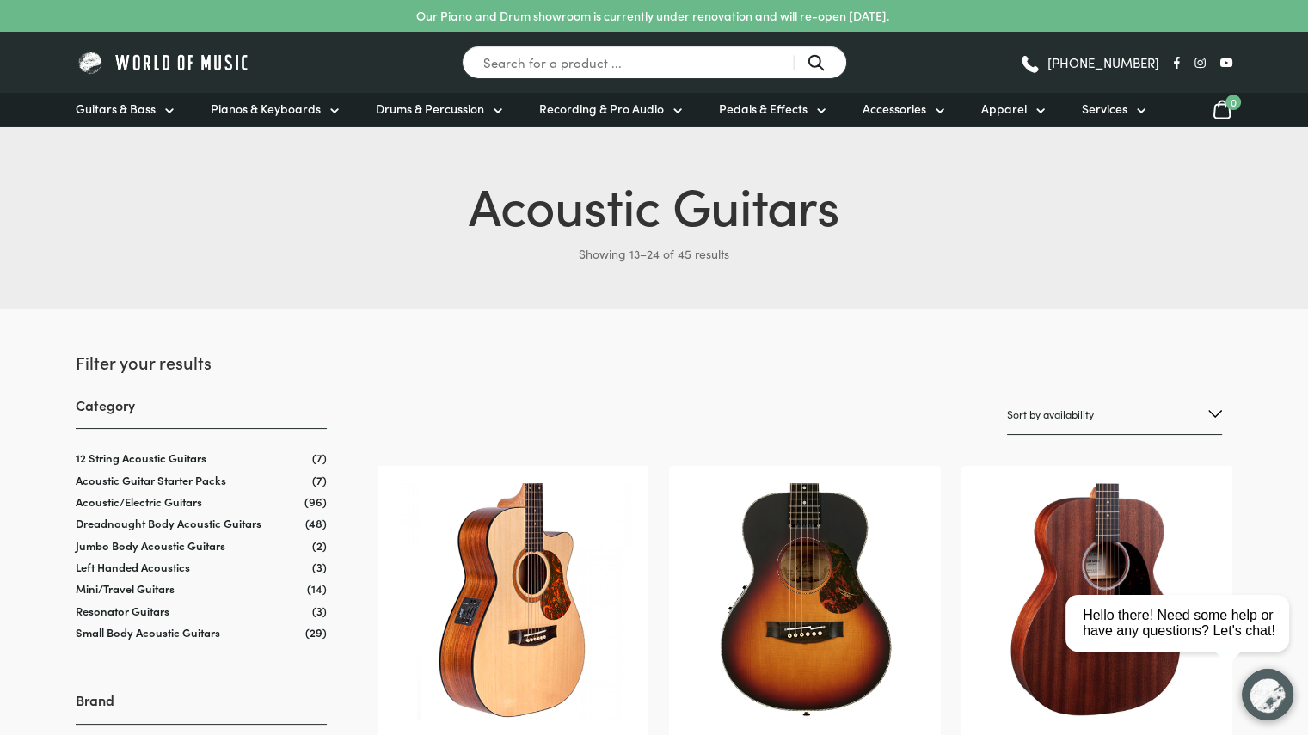
click at [201, 64] on img at bounding box center [164, 62] width 176 height 27
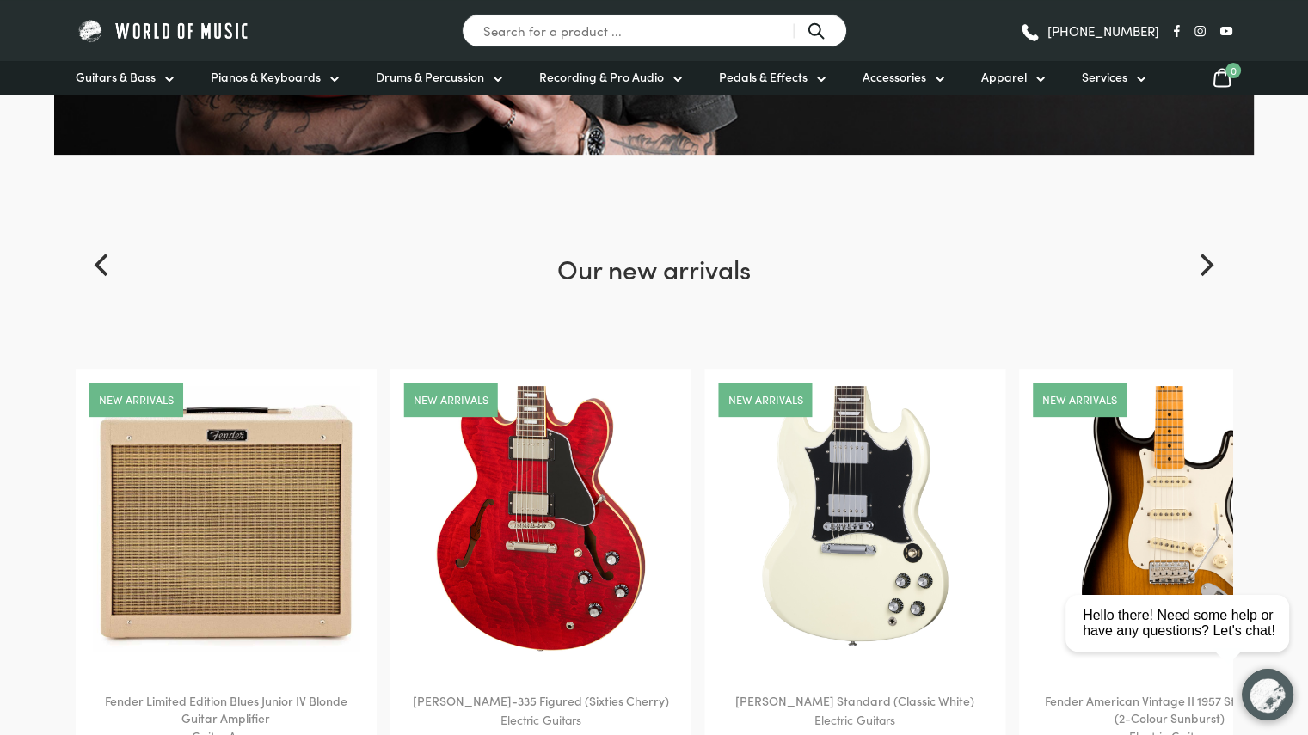
scroll to position [584, 0]
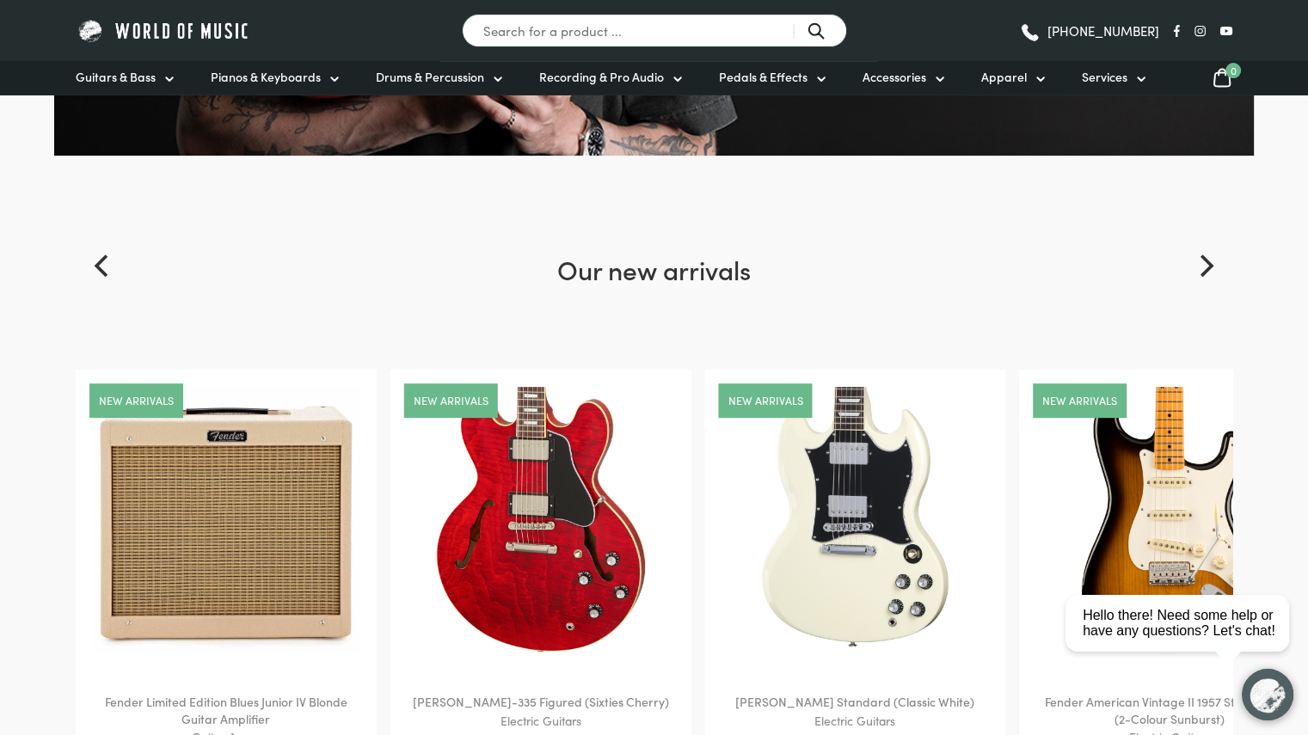
click at [506, 498] on img at bounding box center [540, 520] width 266 height 266
